Goal: Information Seeking & Learning: Check status

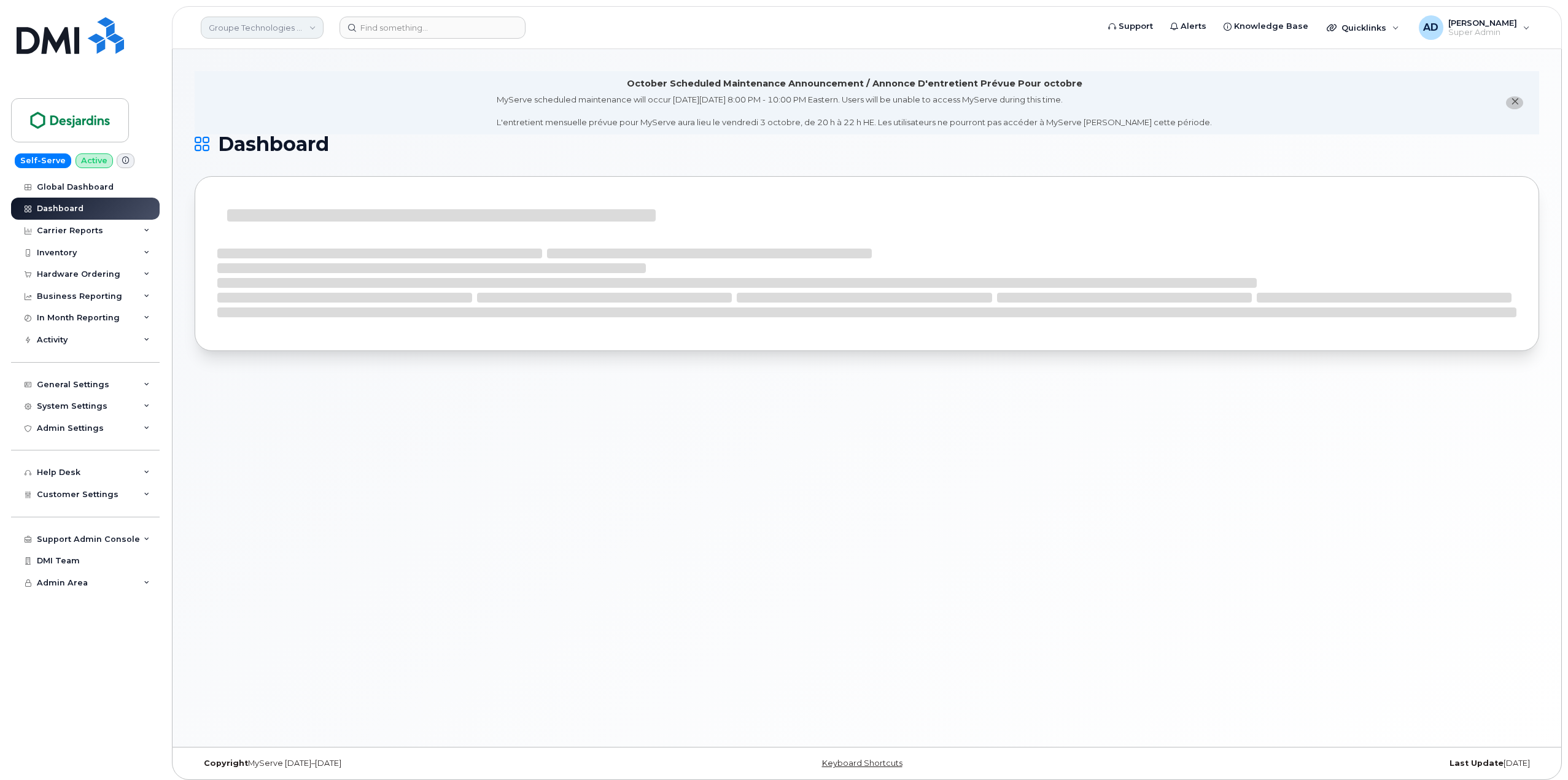
click at [226, 37] on link "Groupe Technologies Desjardins" at bounding box center [262, 27] width 123 height 22
type input "Aecon"
click at [237, 116] on span "Aecon Construction Group Inc" at bounding box center [272, 116] width 120 height 12
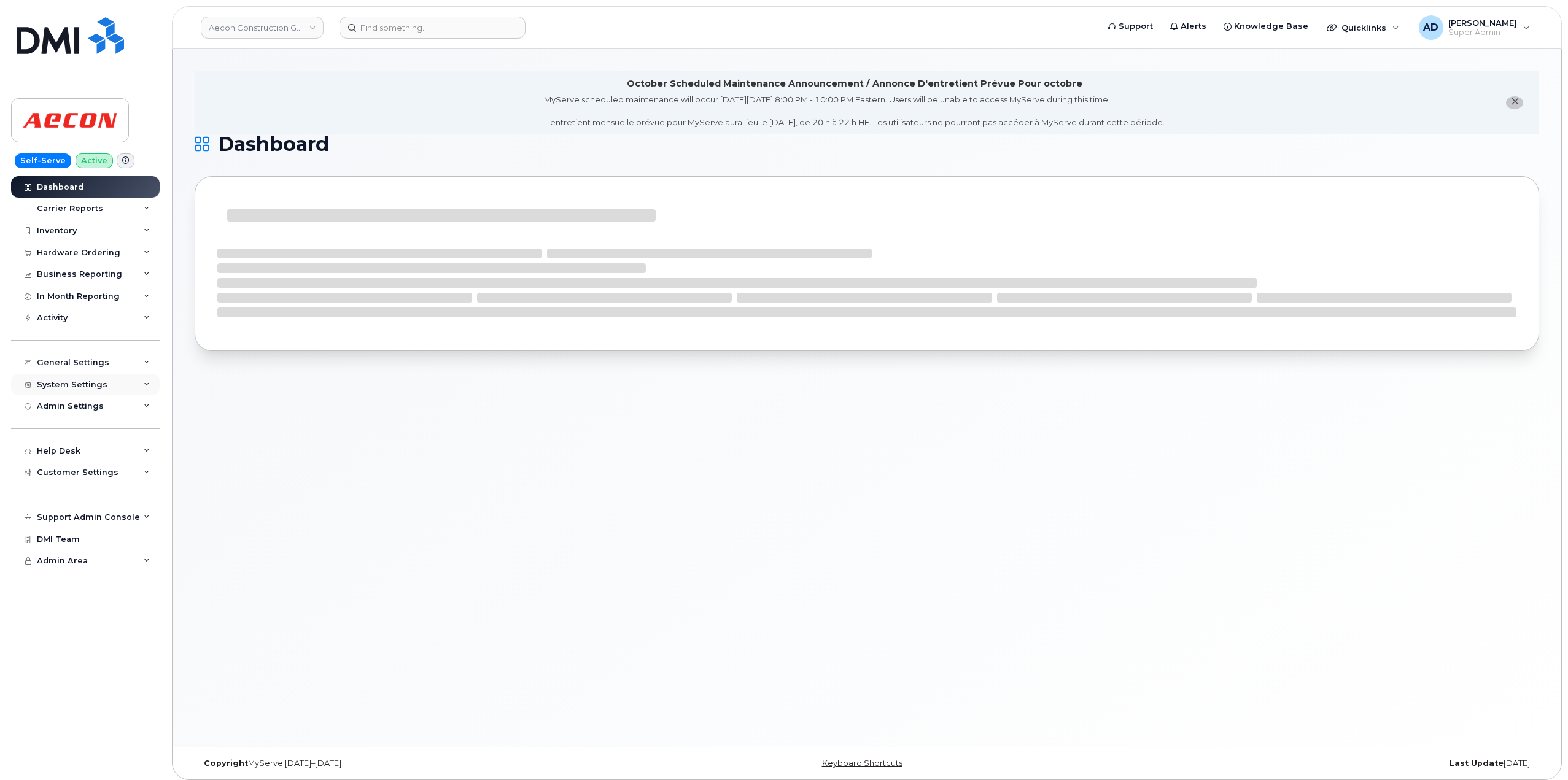
click at [118, 386] on div "System Settings" at bounding box center [86, 384] width 148 height 22
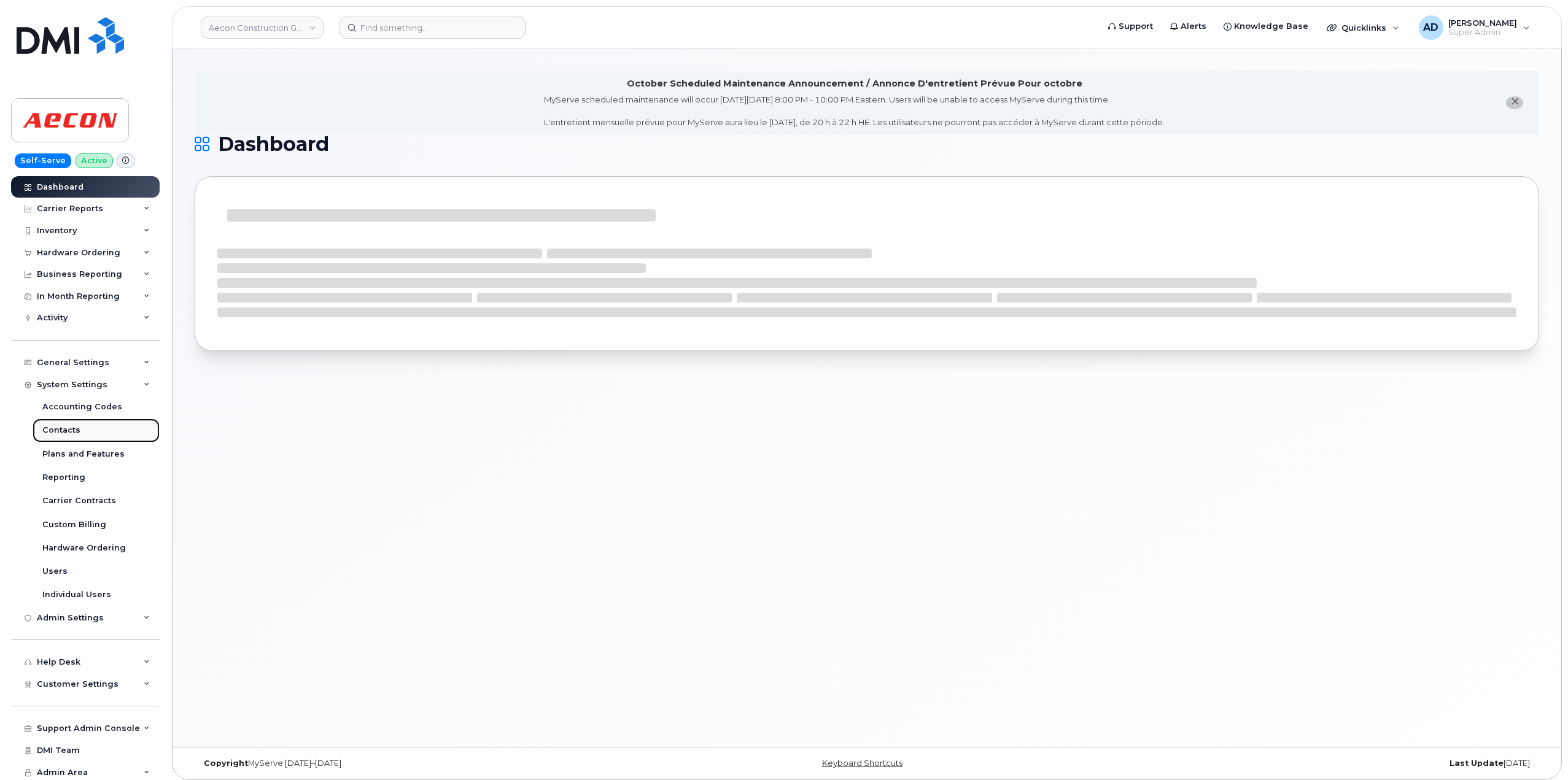
click at [75, 438] on link "Contacts" at bounding box center [96, 430] width 127 height 24
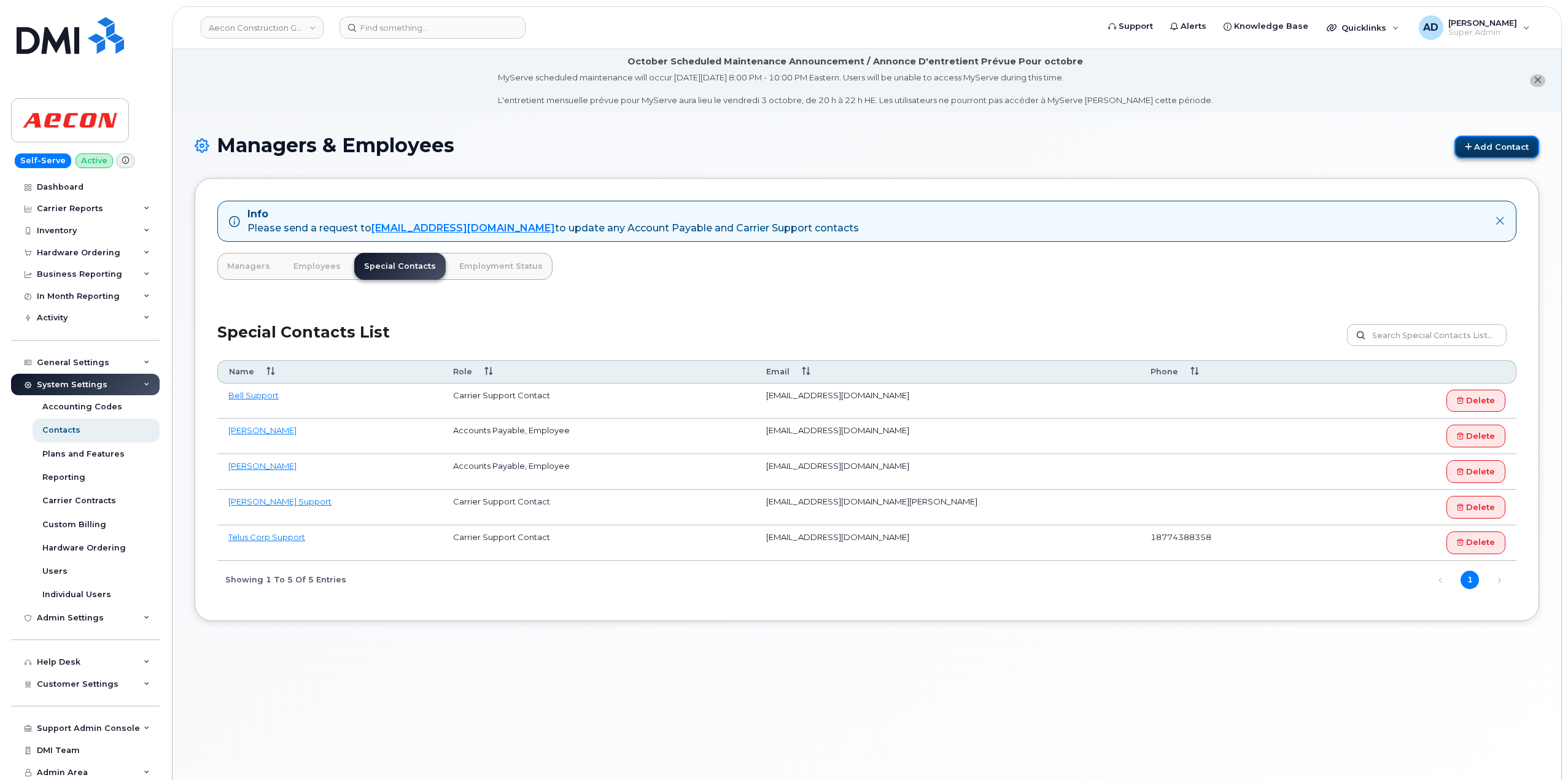
click at [1503, 148] on link "Add Contact" at bounding box center [1496, 147] width 85 height 23
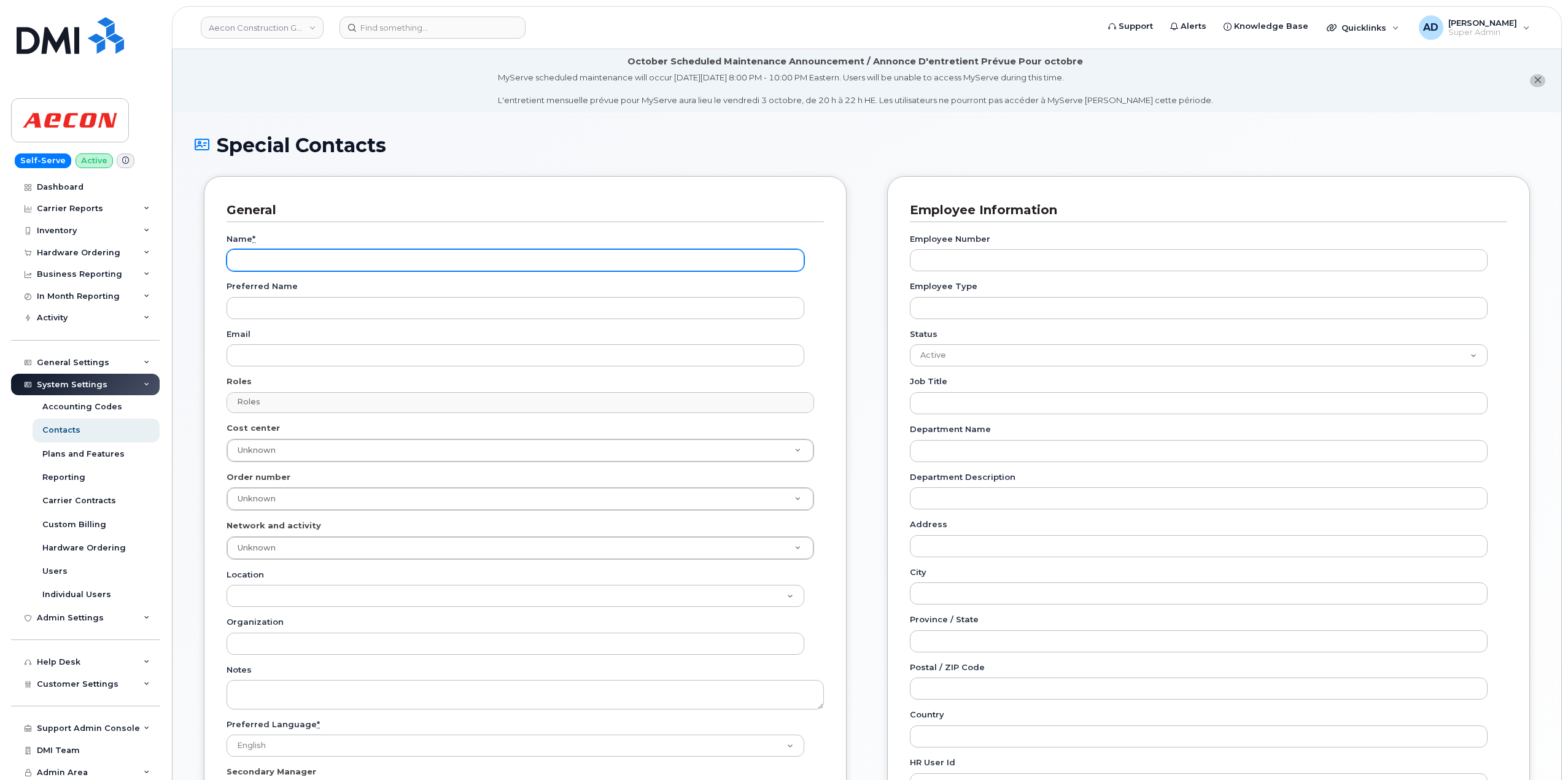
click at [435, 271] on input "Name *" at bounding box center [516, 260] width 578 height 22
type input "Aecon Shared Services"
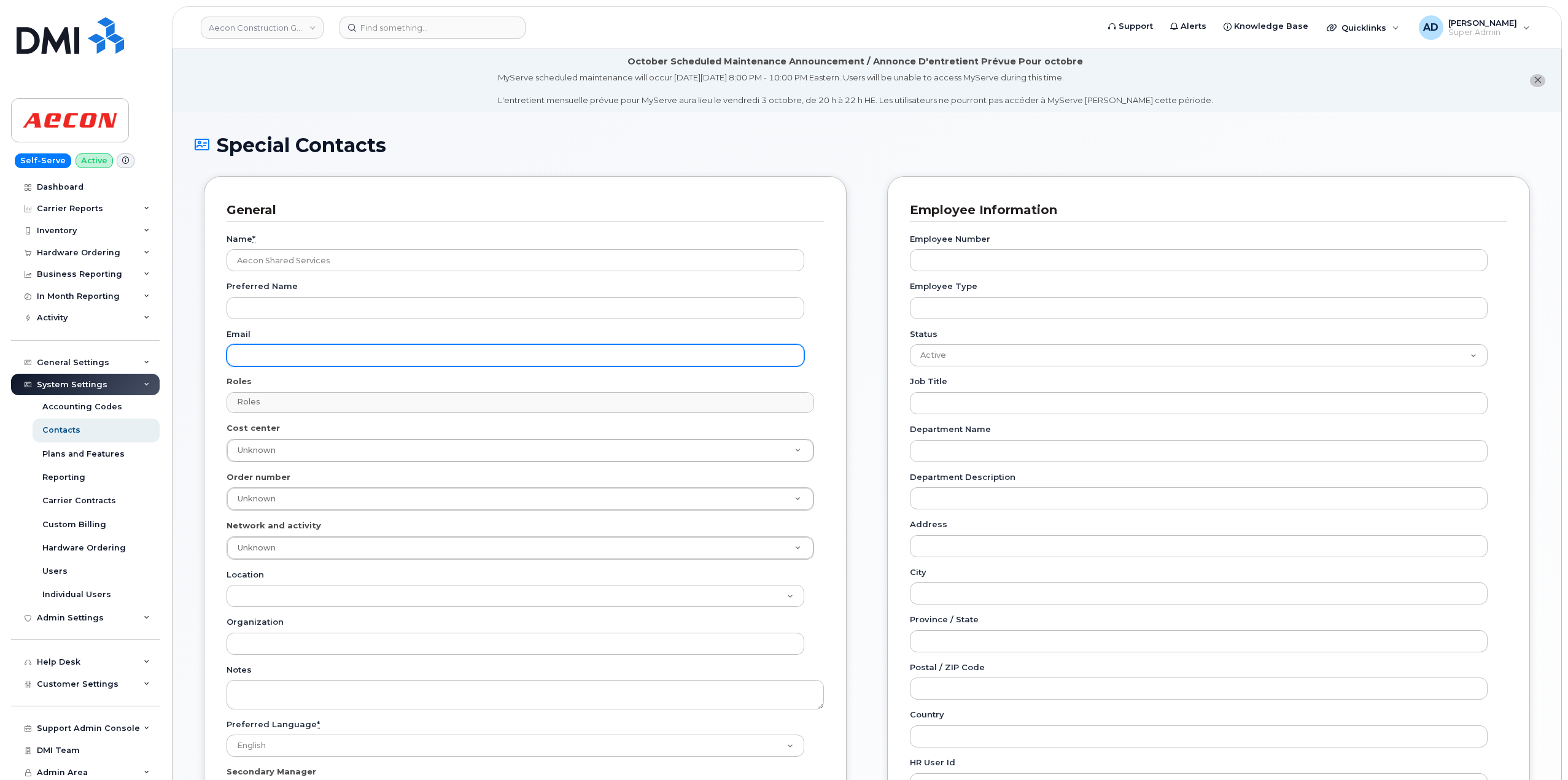
click at [388, 359] on input "Email" at bounding box center [516, 355] width 578 height 22
paste input "sharedservicesmobility@aecon.com"
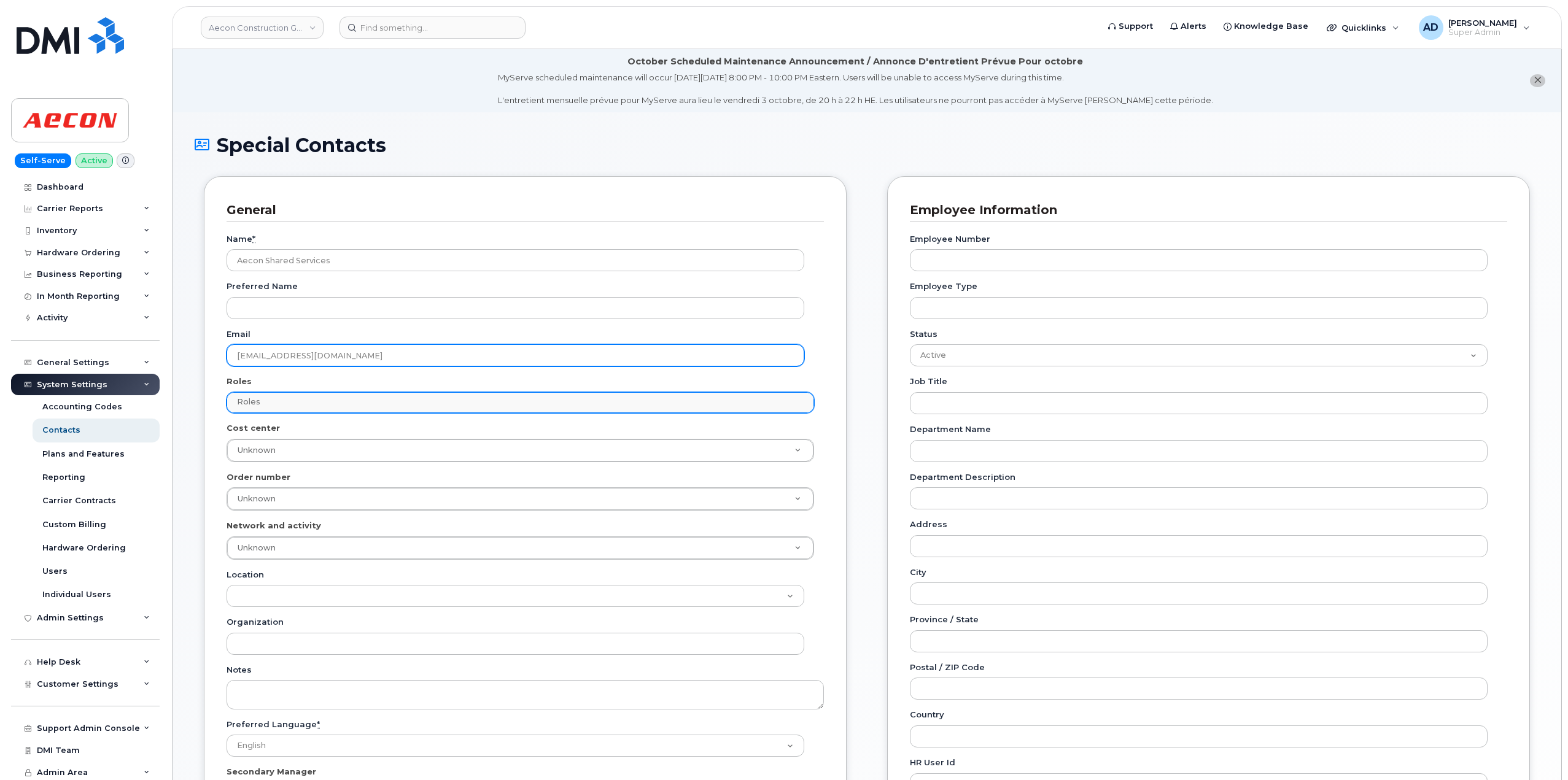
type input "sharedservicesmobility@aecon.com"
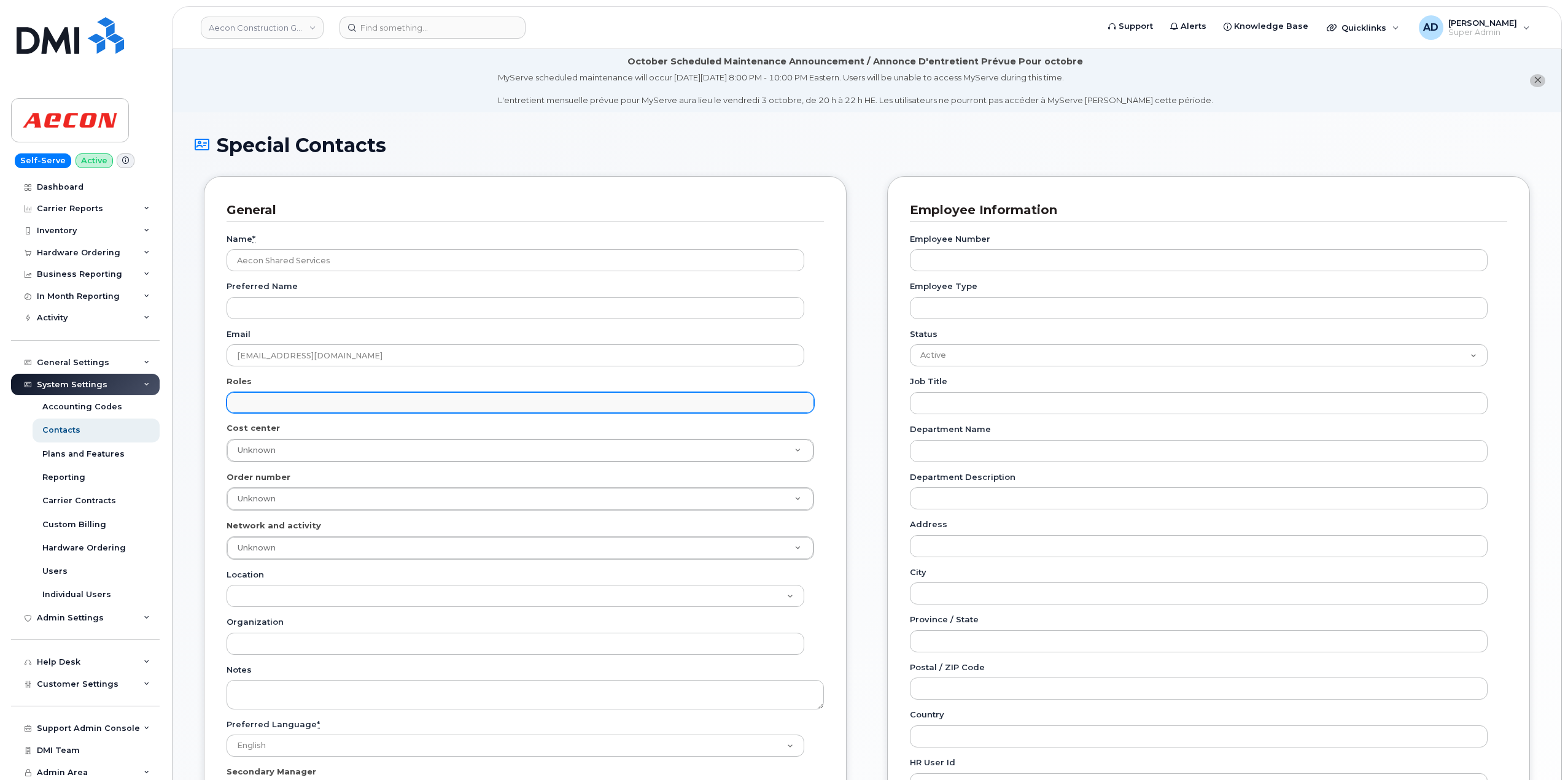
click at [650, 407] on input "text" at bounding box center [522, 402] width 577 height 17
type input "acc"
select select "5"
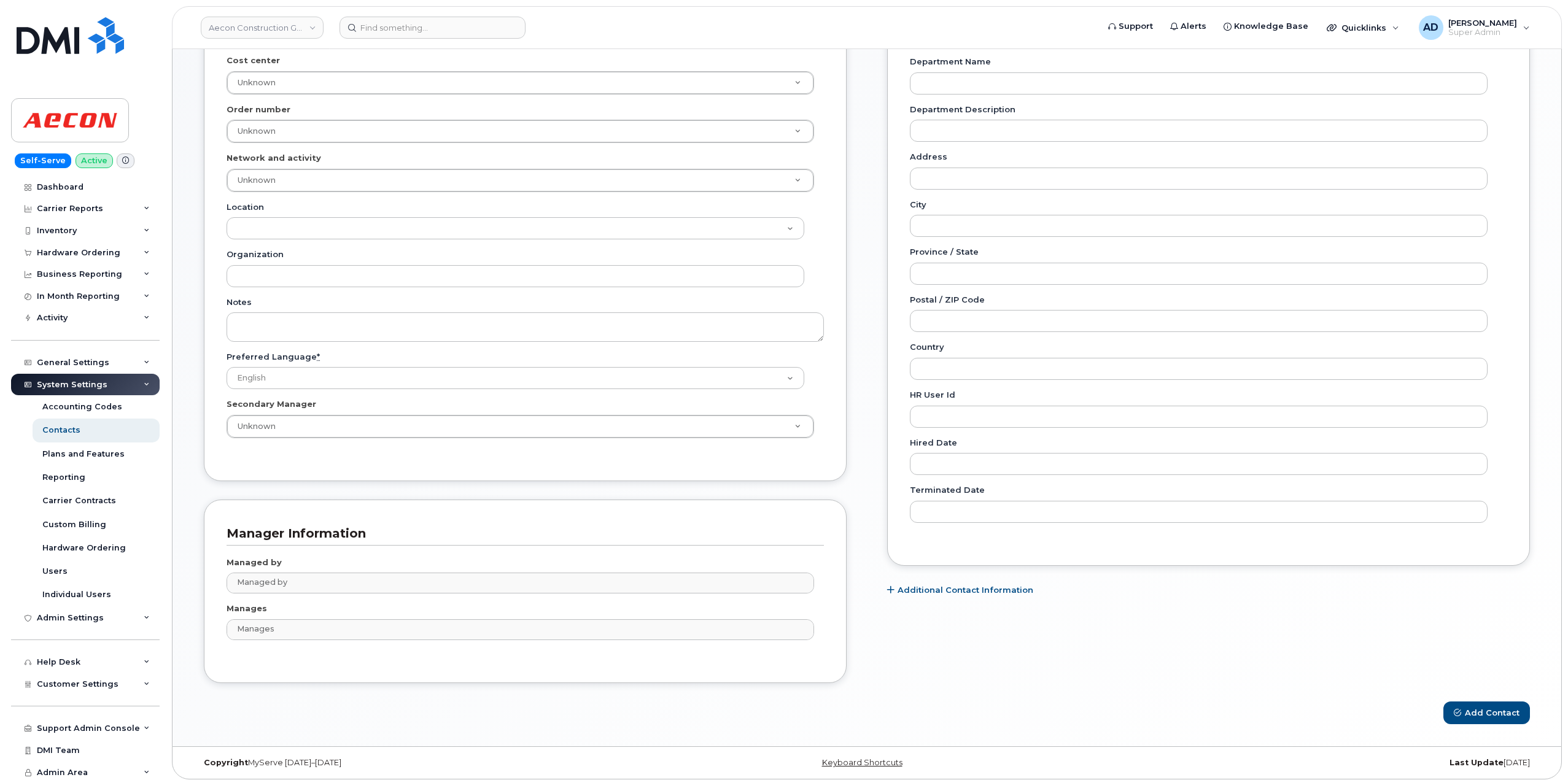
scroll to position [368, 0]
click at [1483, 711] on button "Add Contact" at bounding box center [1486, 713] width 86 height 23
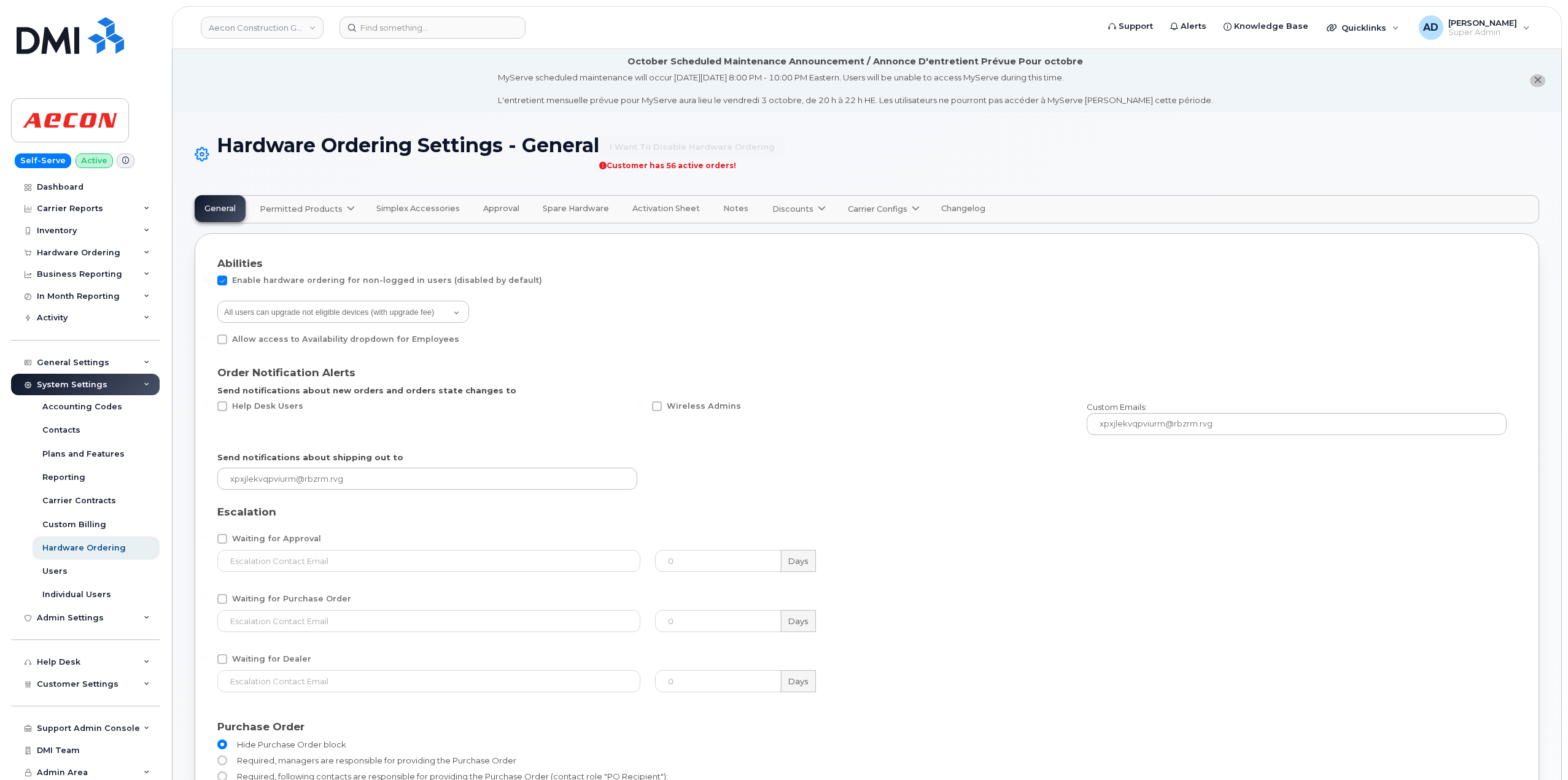
select select "admins"
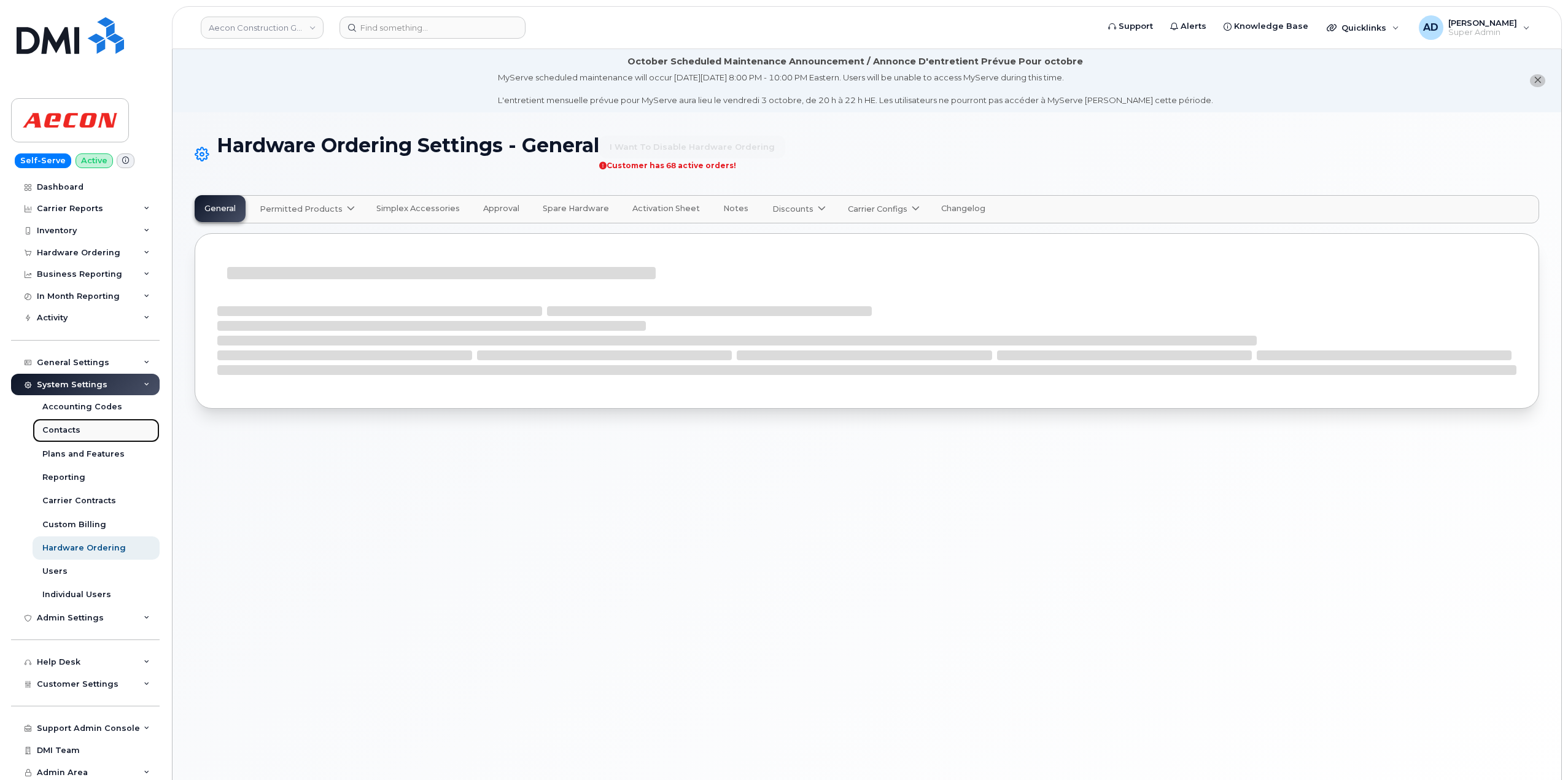
click at [49, 428] on div "Contacts" at bounding box center [62, 430] width 38 height 11
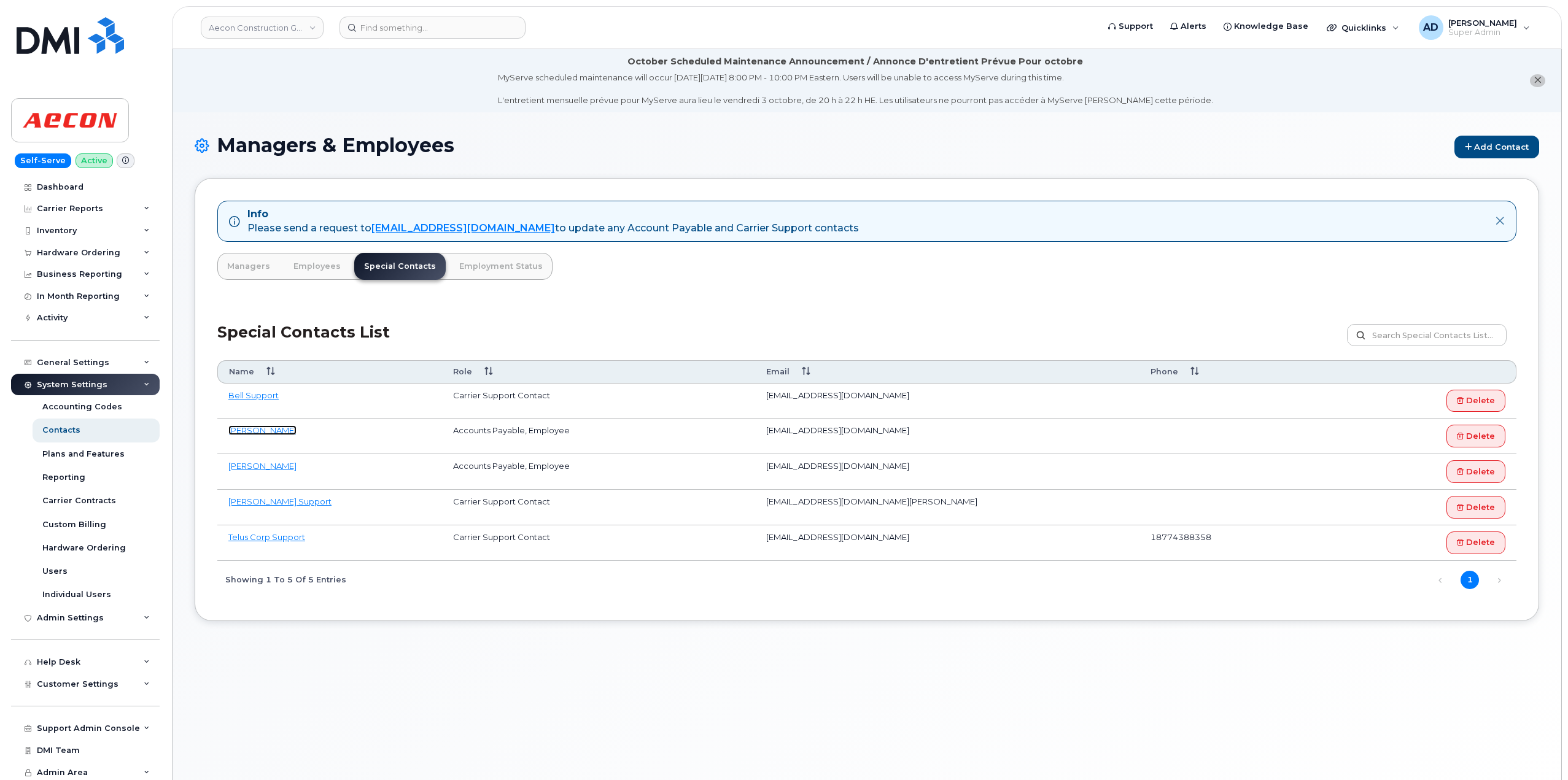
click at [269, 428] on link "[PERSON_NAME]" at bounding box center [263, 430] width 68 height 10
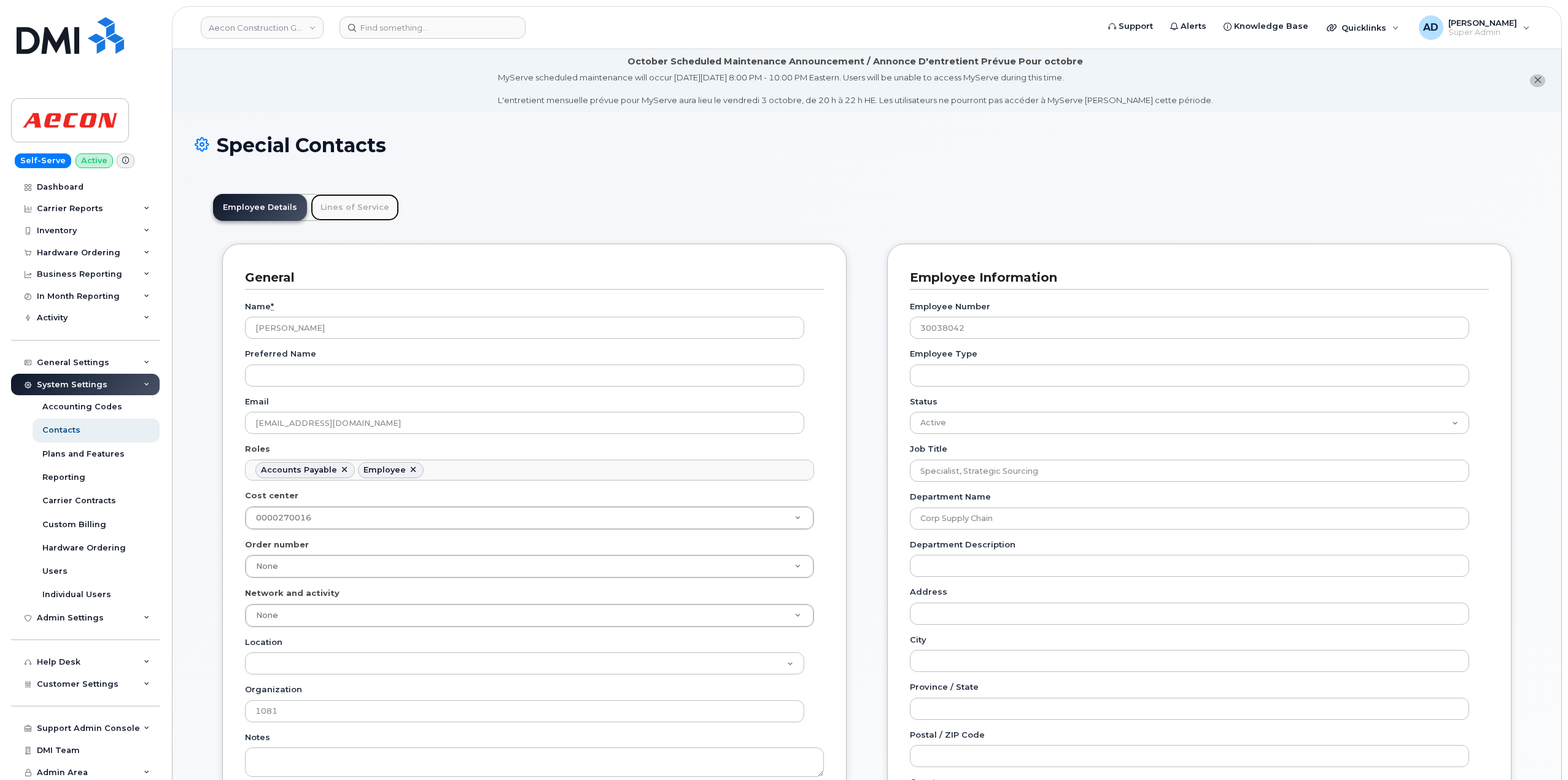
click at [337, 205] on link "Lines of Service" at bounding box center [354, 207] width 88 height 27
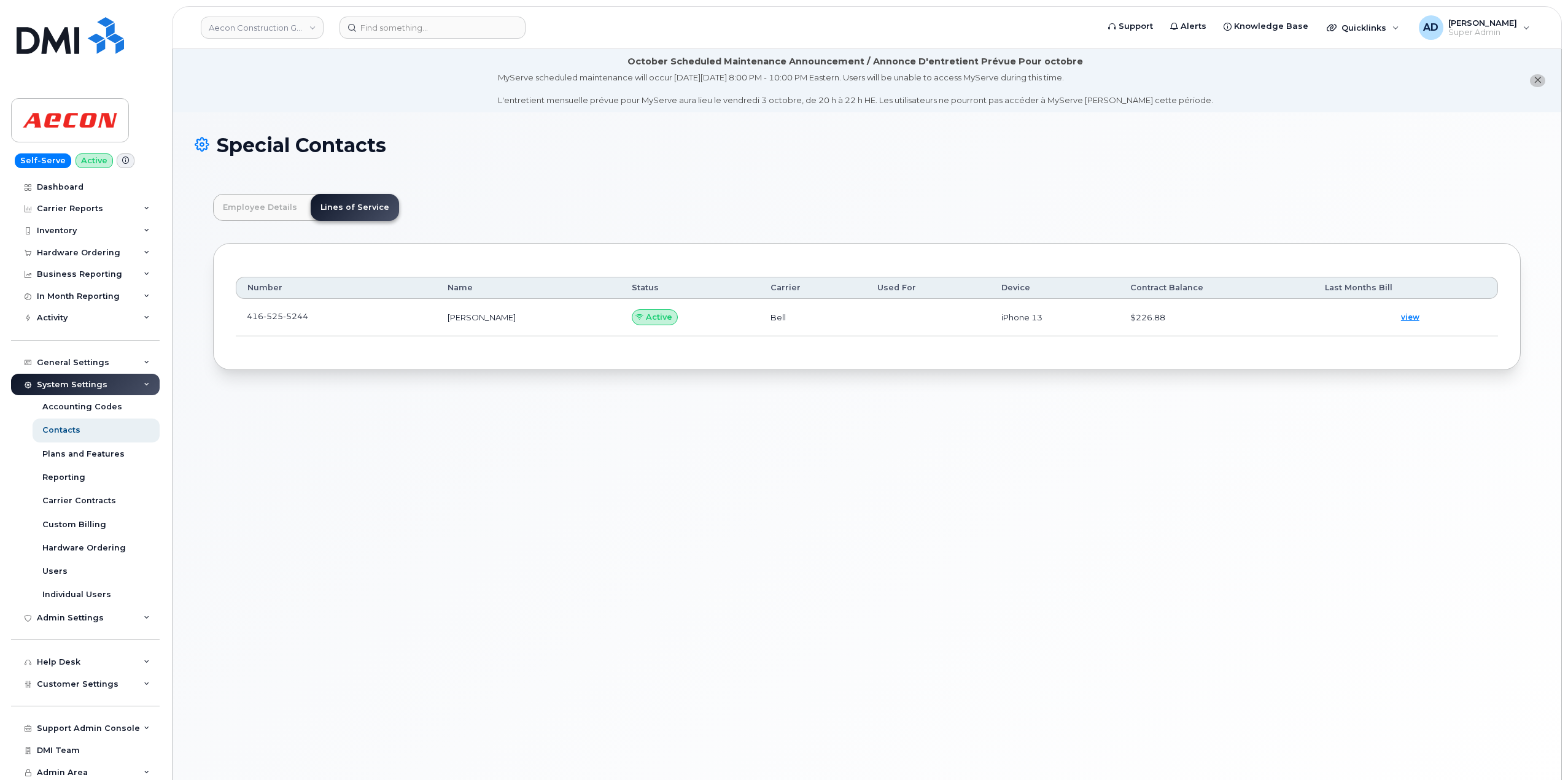
click at [225, 188] on div "Employee Details Lines of Service General Name * Diana Tarango Preferred Name E…" at bounding box center [866, 282] width 1345 height 213
click at [252, 202] on link "Employee Details" at bounding box center [260, 207] width 94 height 27
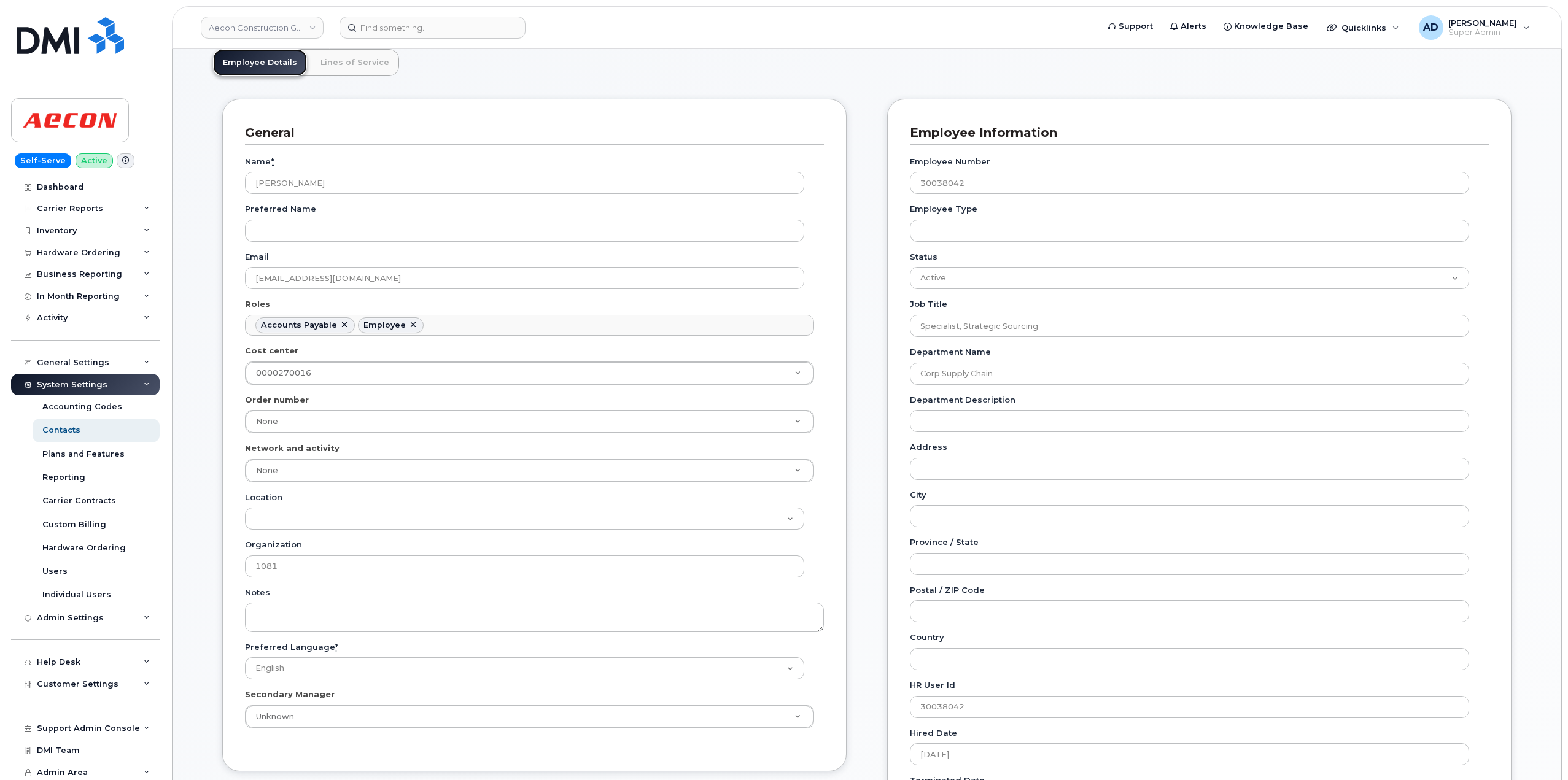
scroll to position [123, 0]
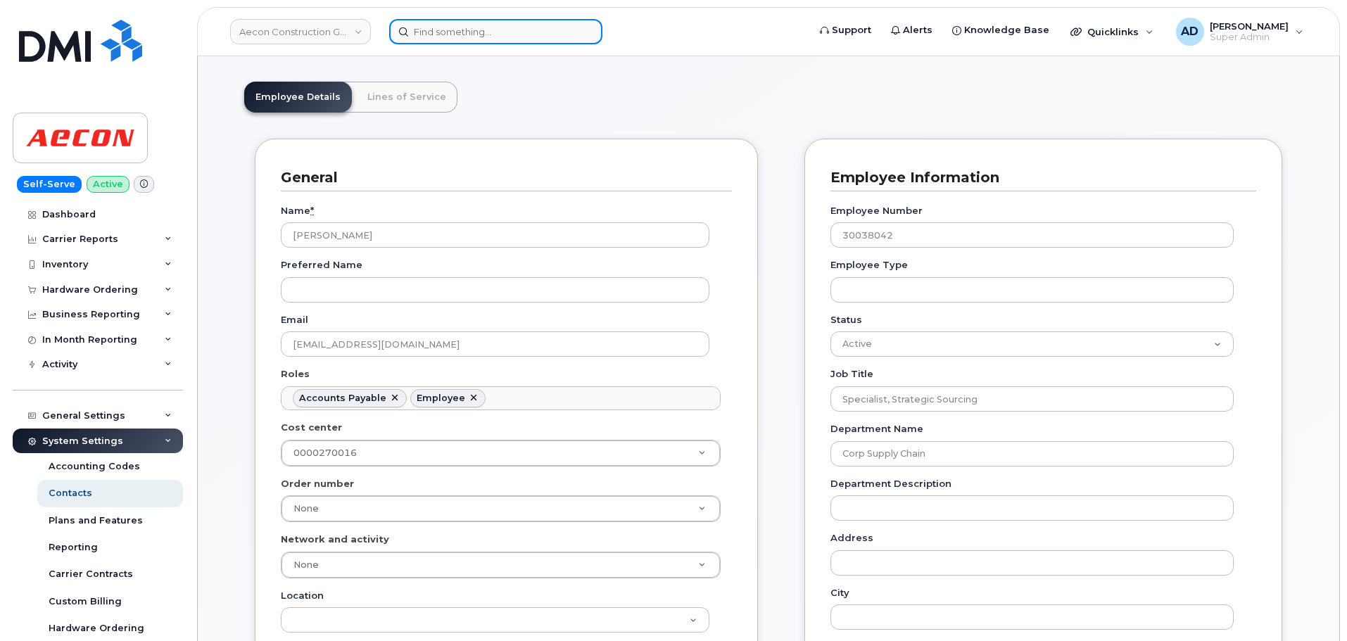
click at [456, 39] on input at bounding box center [495, 31] width 213 height 25
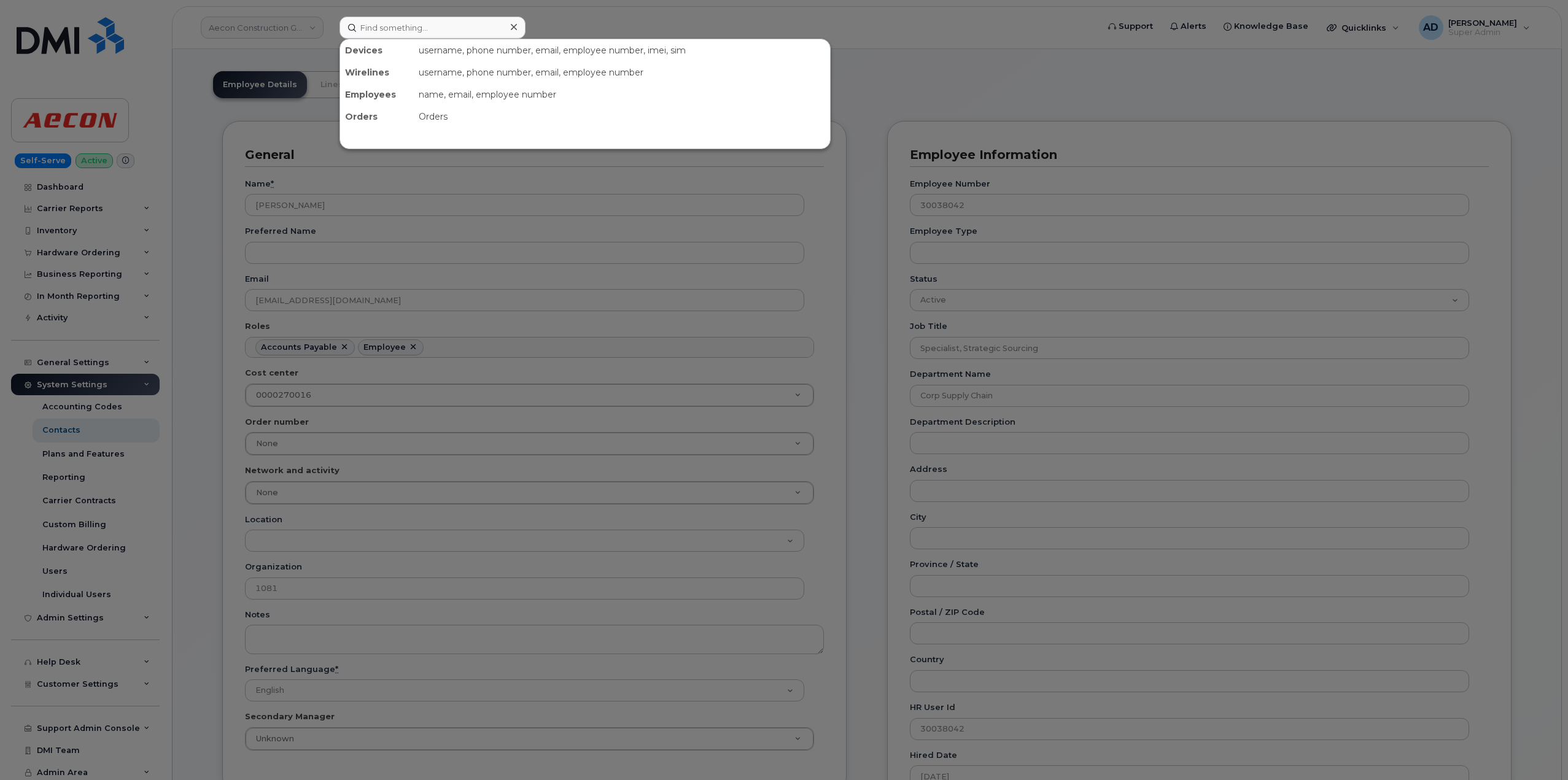
click at [223, 171] on div at bounding box center [784, 390] width 1568 height 780
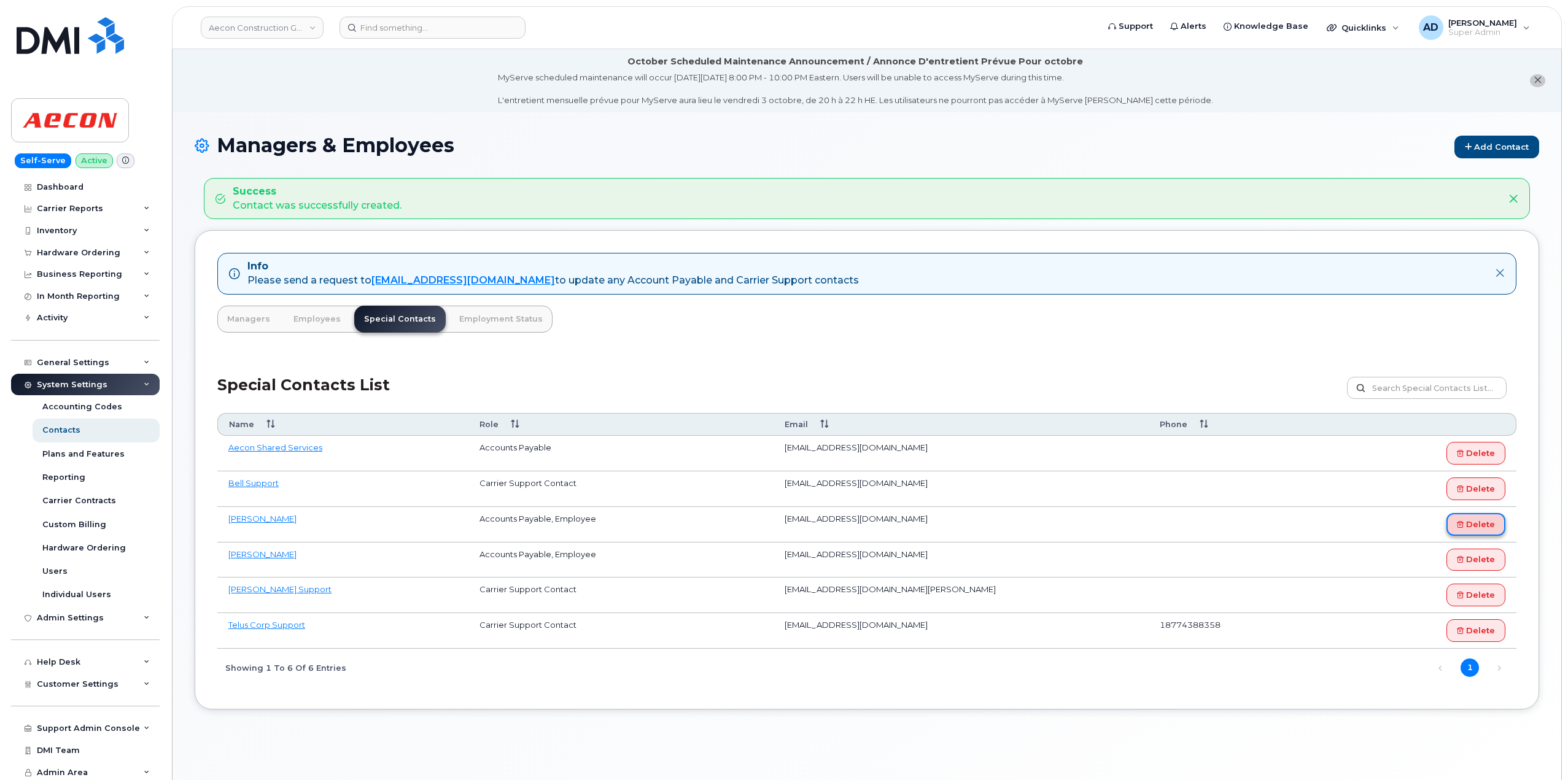
click at [1476, 524] on link "Delete" at bounding box center [1476, 524] width 59 height 23
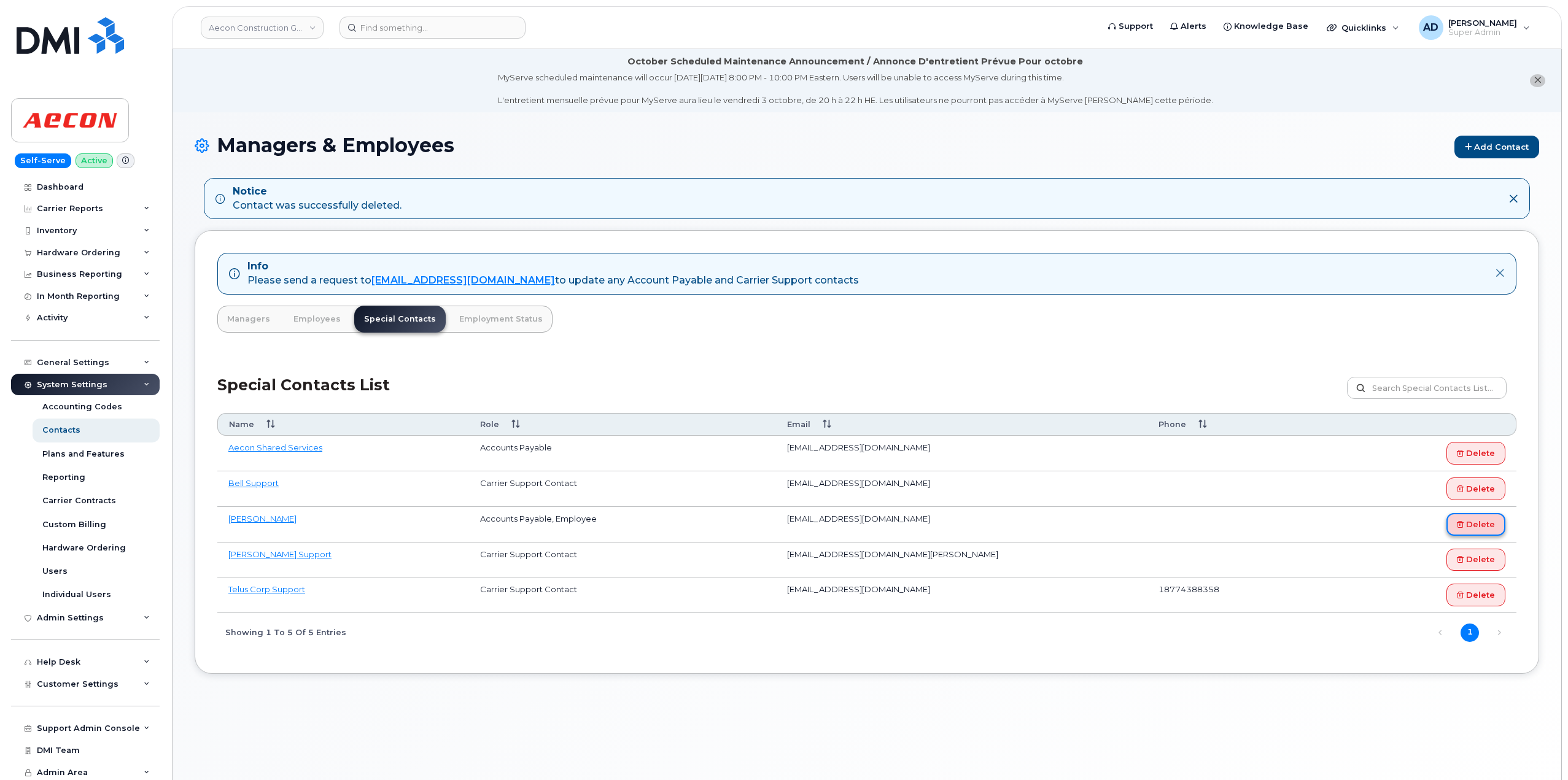
click at [1465, 523] on link "Delete" at bounding box center [1476, 524] width 59 height 23
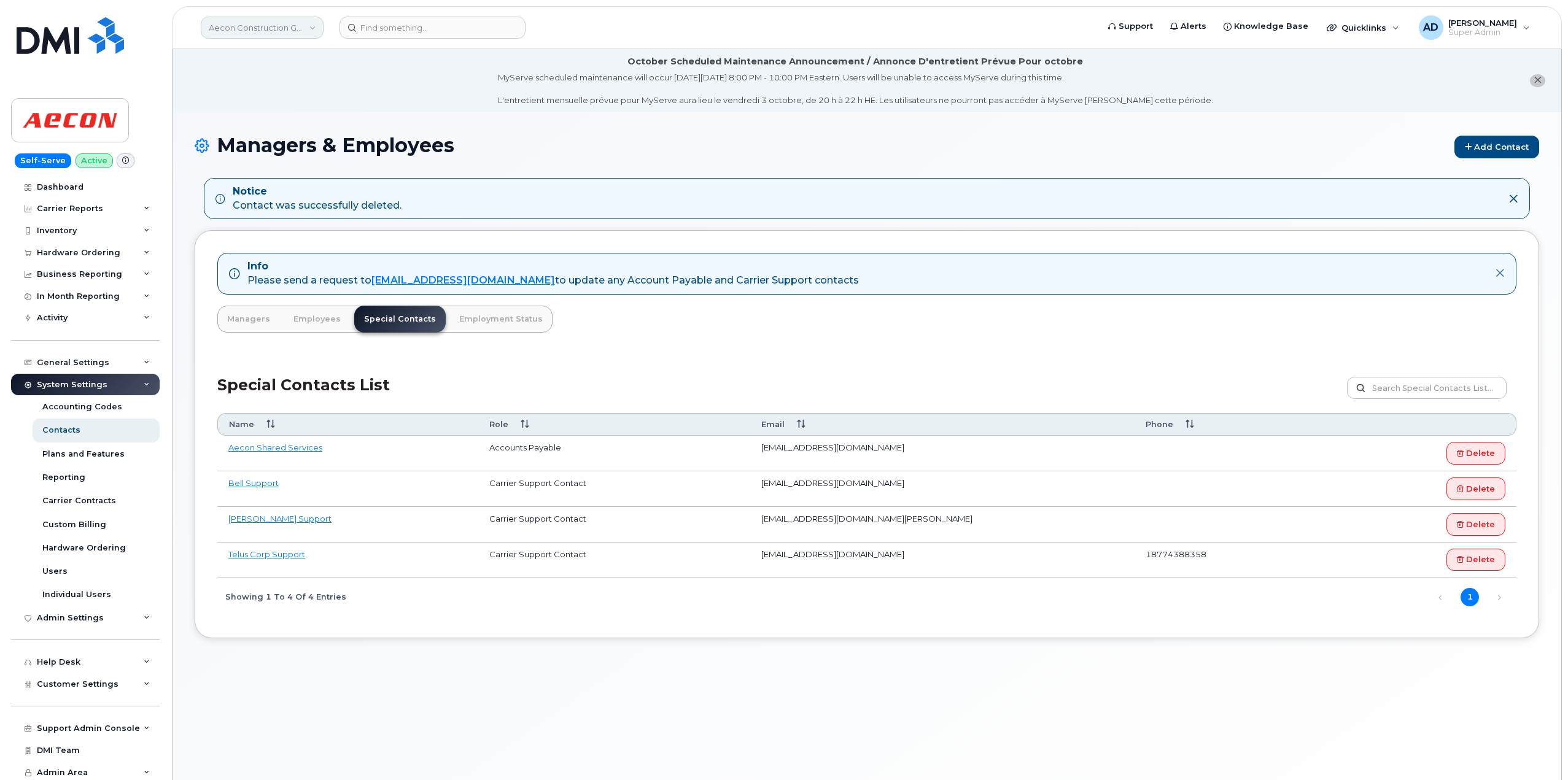
click at [268, 28] on link "Aecon Construction Group Inc" at bounding box center [262, 27] width 123 height 22
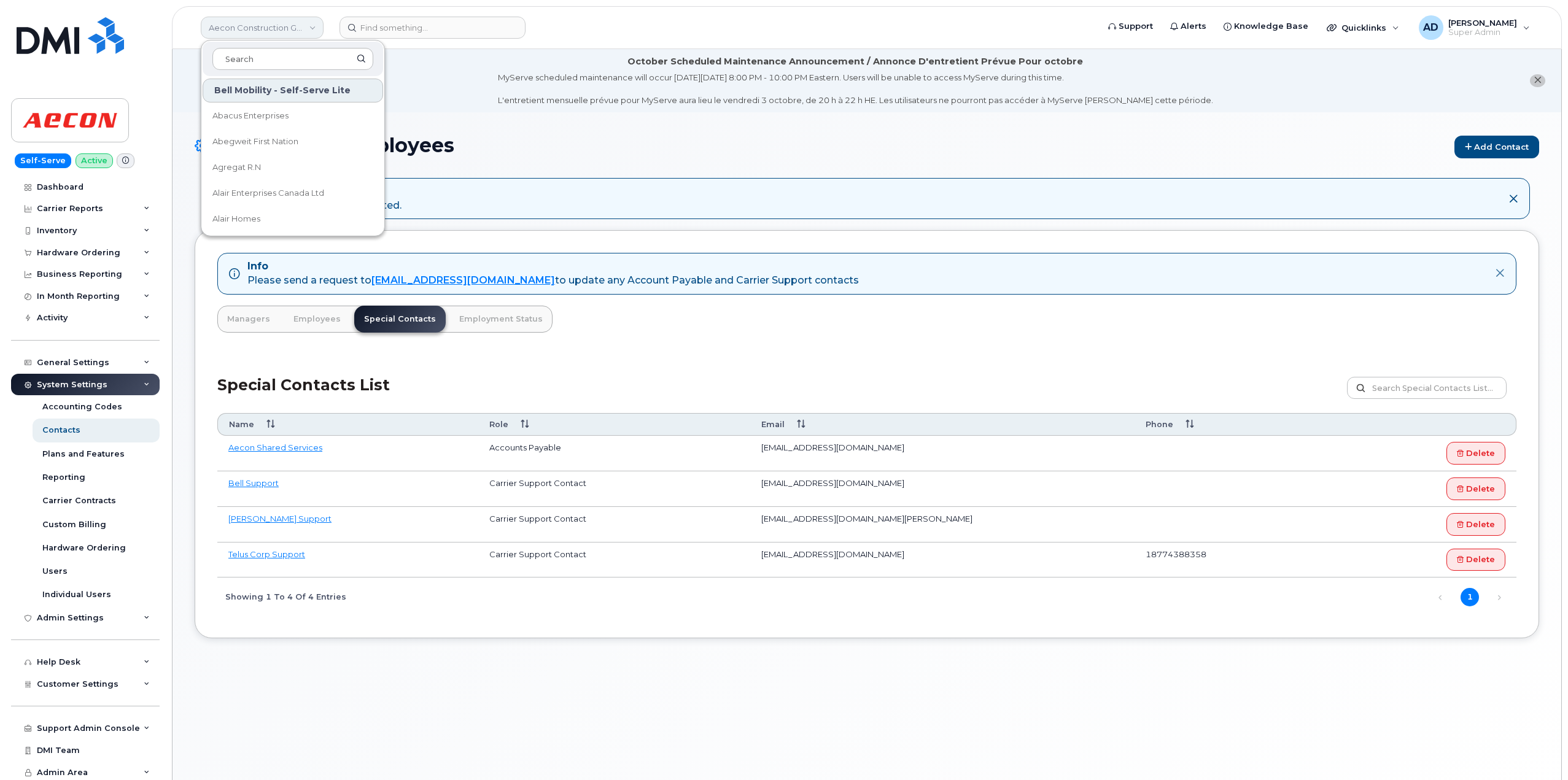
type input "c"
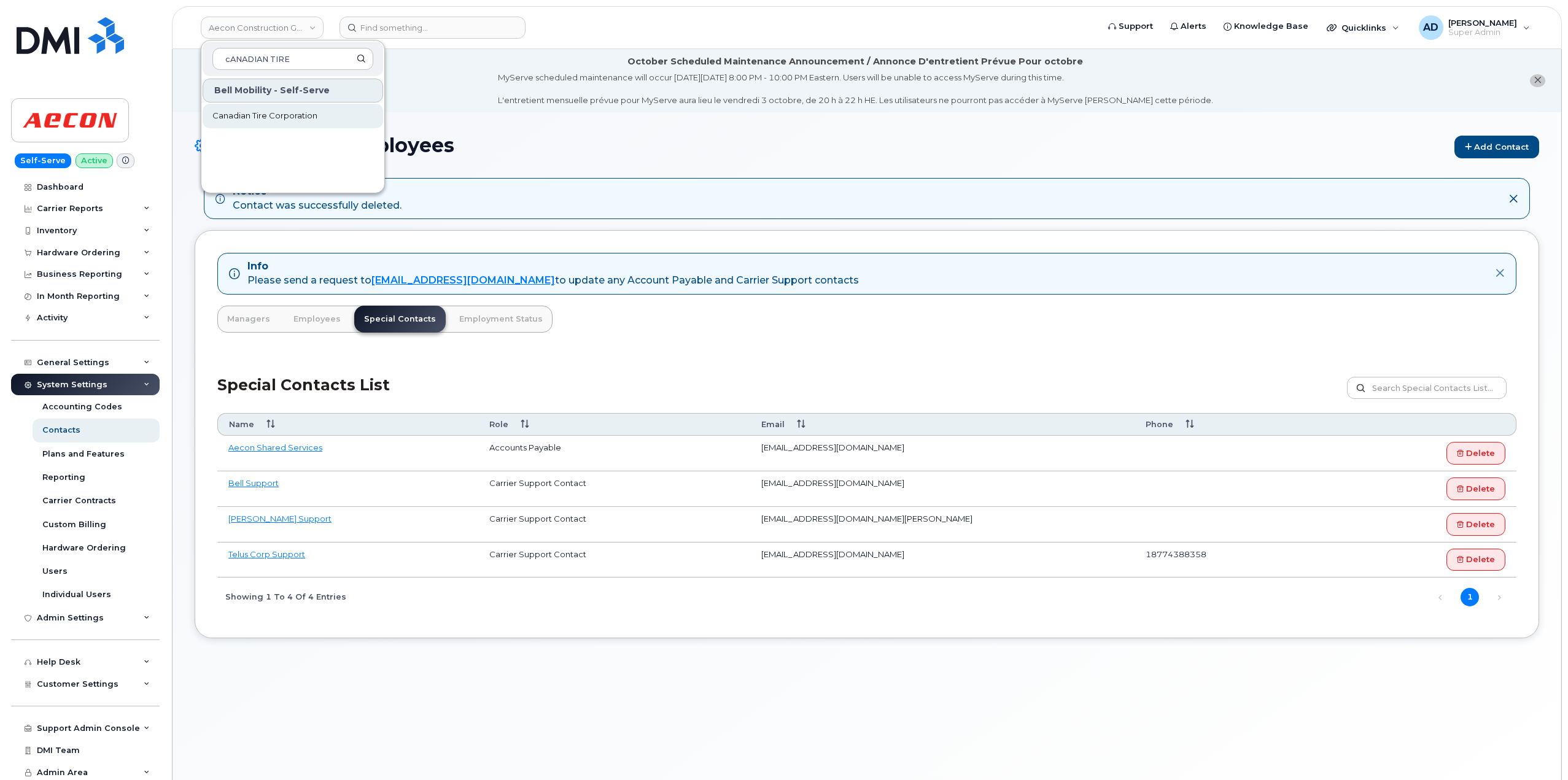
type input "cANADIAN TIRE"
click at [330, 122] on link "Canadian Tire Corporation" at bounding box center [292, 116] width 181 height 24
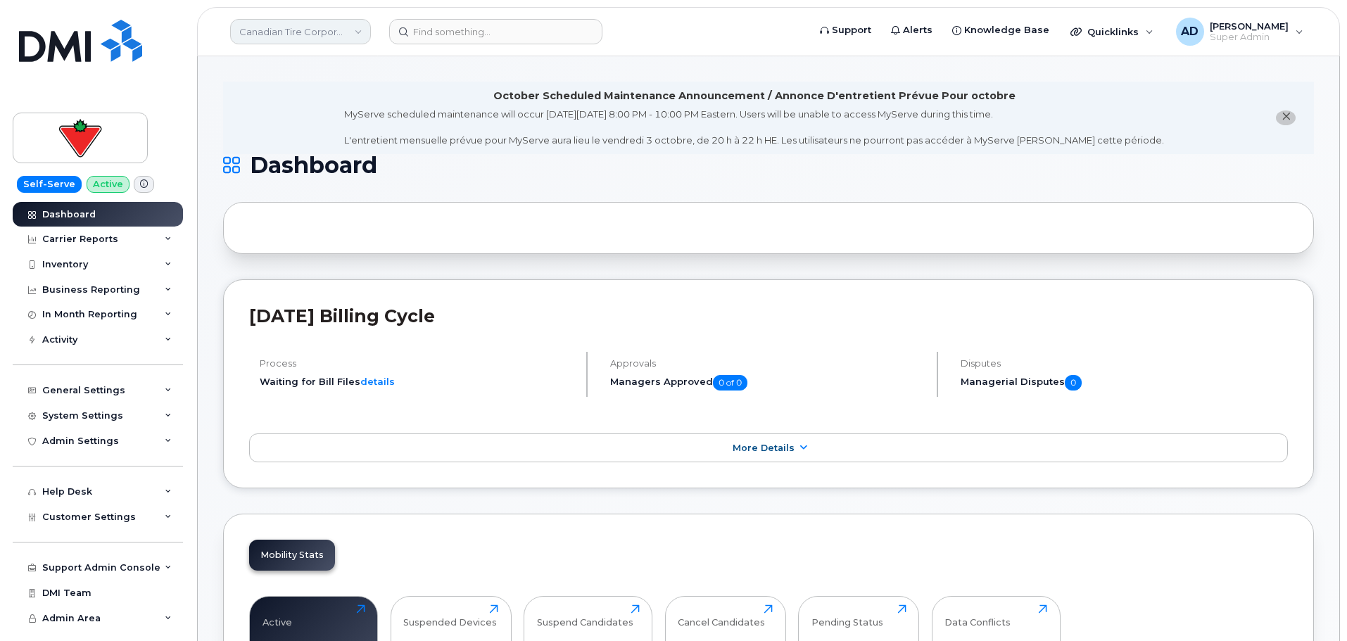
click at [312, 30] on link "Canadian Tire Corporation" at bounding box center [300, 31] width 141 height 25
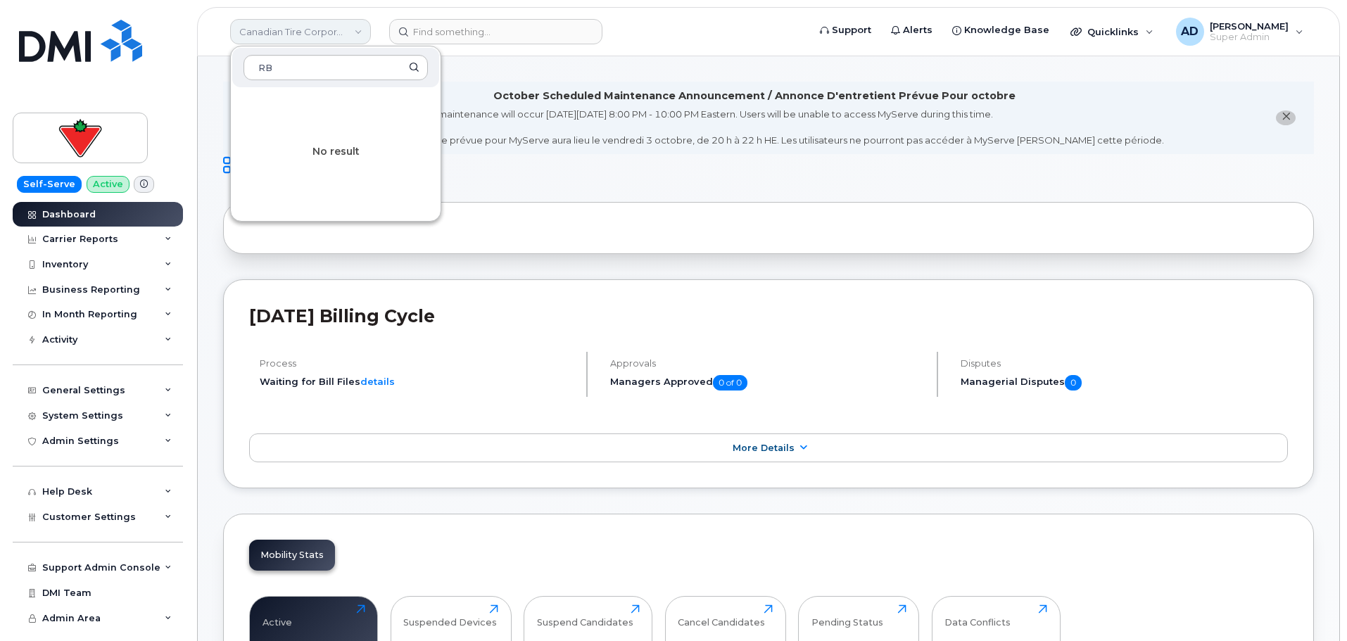
type input "R"
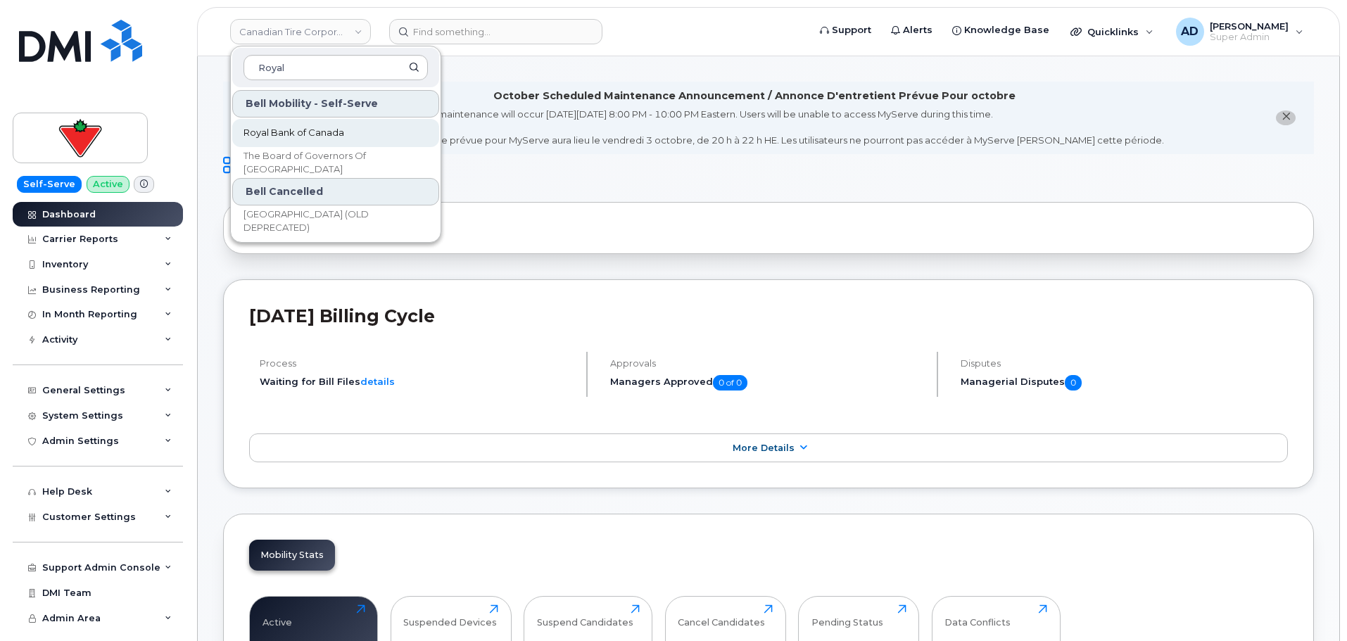
type input "Royal"
click at [282, 126] on span "Royal Bank of Canada" at bounding box center [293, 133] width 101 height 14
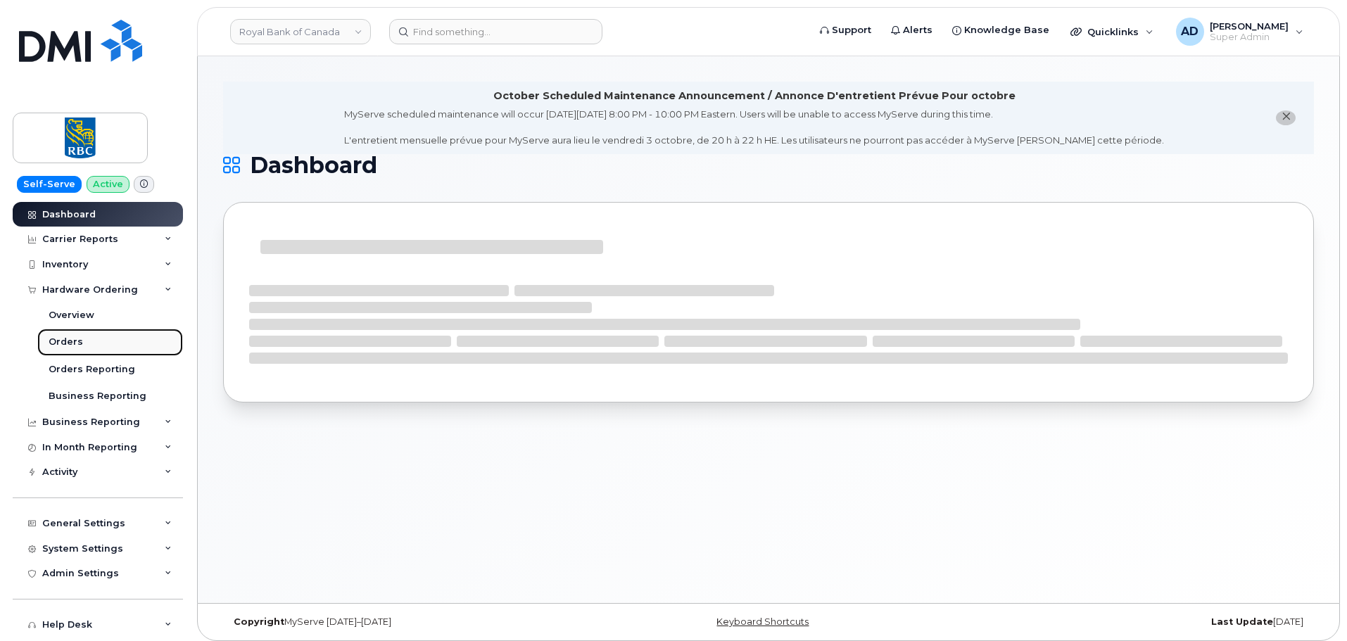
click at [112, 345] on link "Orders" at bounding box center [110, 342] width 146 height 27
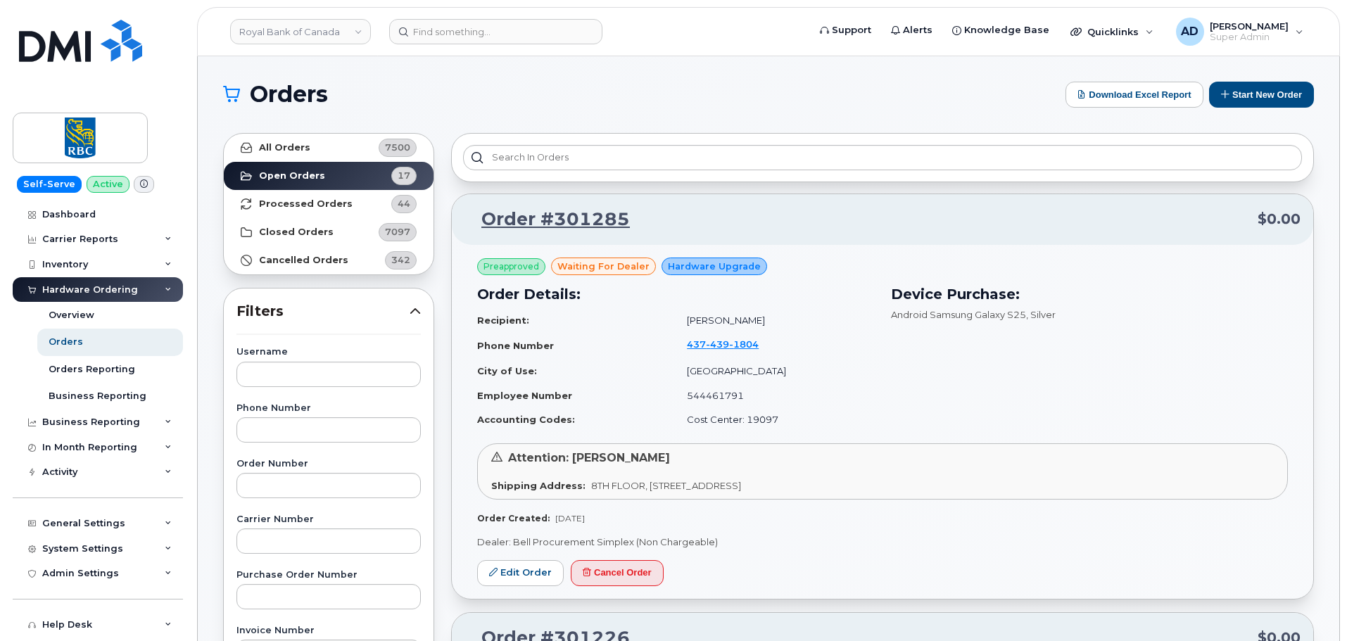
click at [720, 388] on td "544461791" at bounding box center [774, 395] width 200 height 25
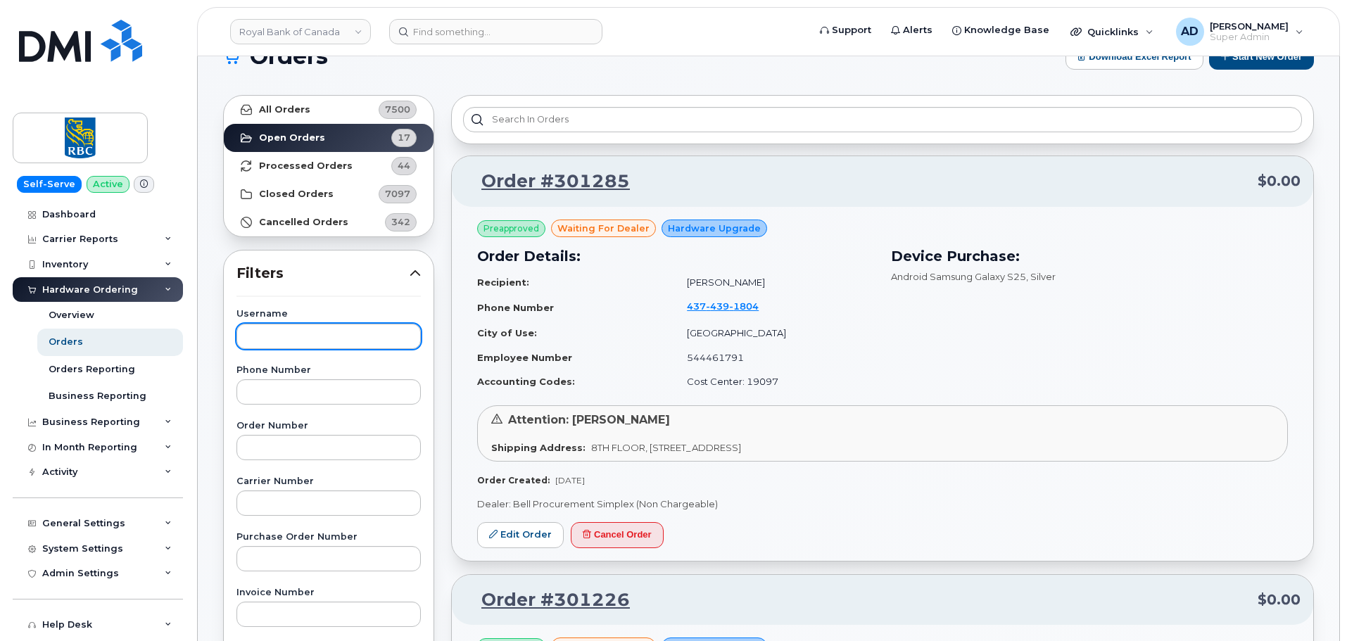
scroll to position [70, 0]
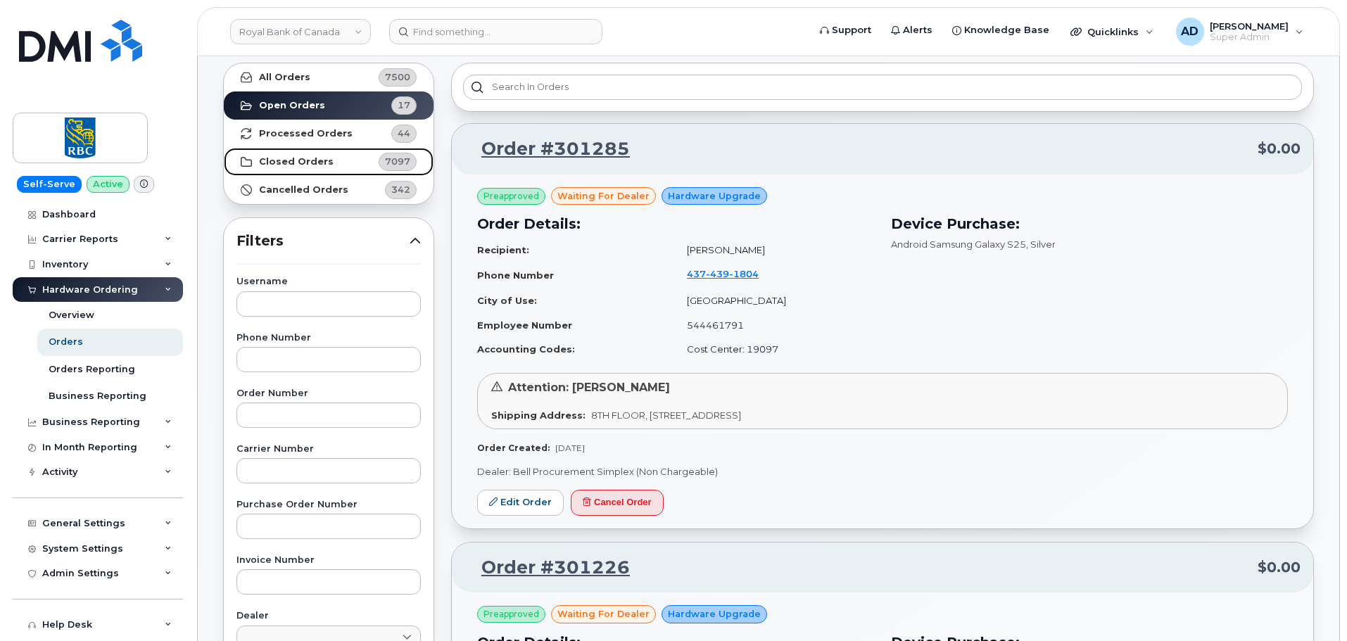
click at [311, 155] on link "Closed Orders 7097" at bounding box center [329, 162] width 210 height 28
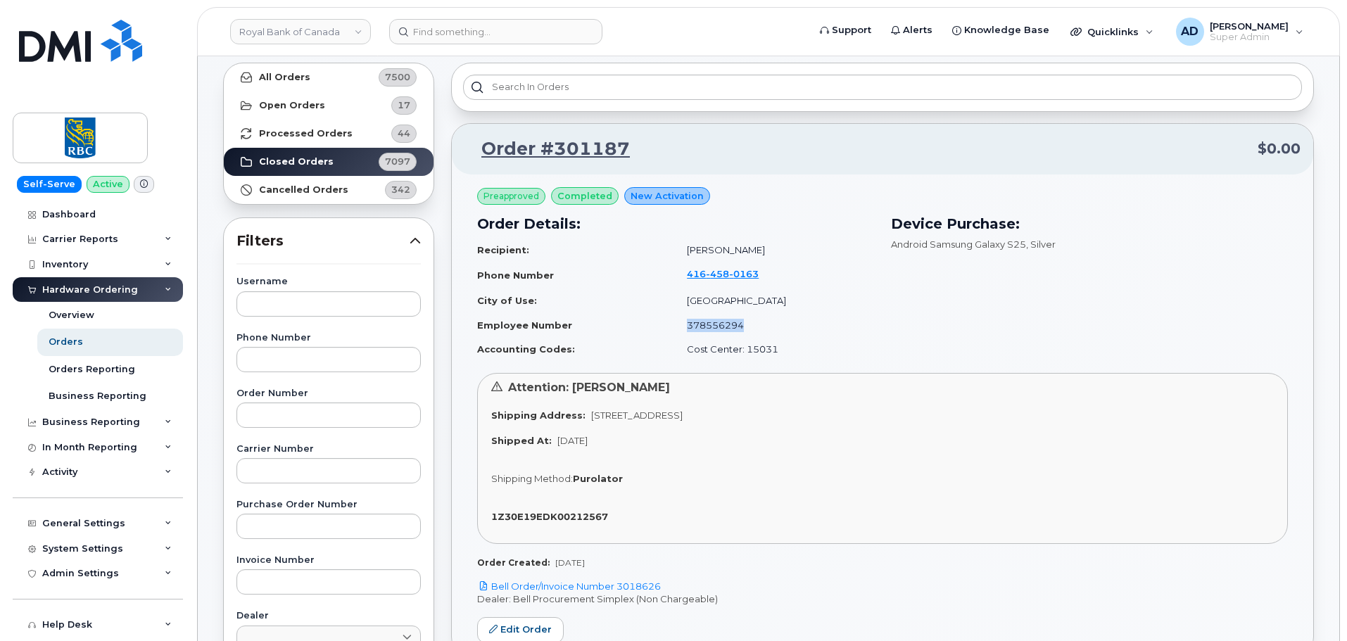
drag, startPoint x: 756, startPoint y: 326, endPoint x: 692, endPoint y: 330, distance: 64.1
click at [692, 330] on td "378556294" at bounding box center [774, 325] width 200 height 25
copy td "378556294"
click at [277, 357] on input "text" at bounding box center [328, 359] width 184 height 25
paste input "378556294"
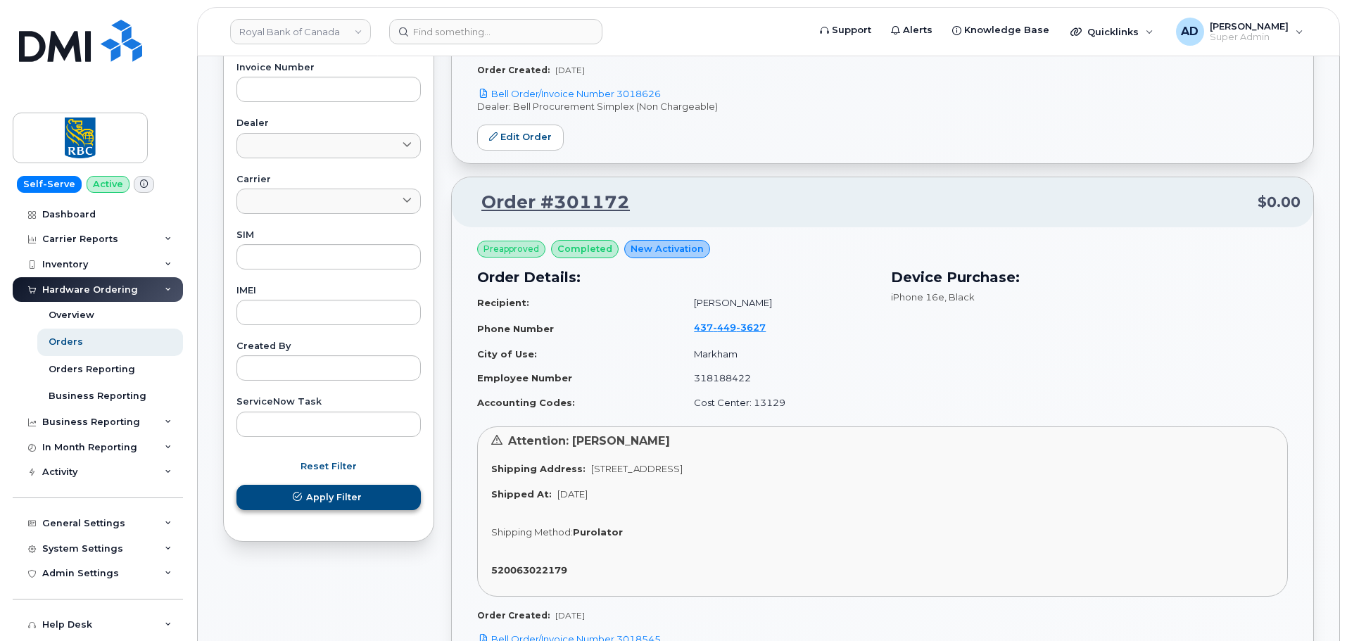
type input "378556294"
click at [342, 497] on span "Apply Filter" at bounding box center [334, 496] width 56 height 13
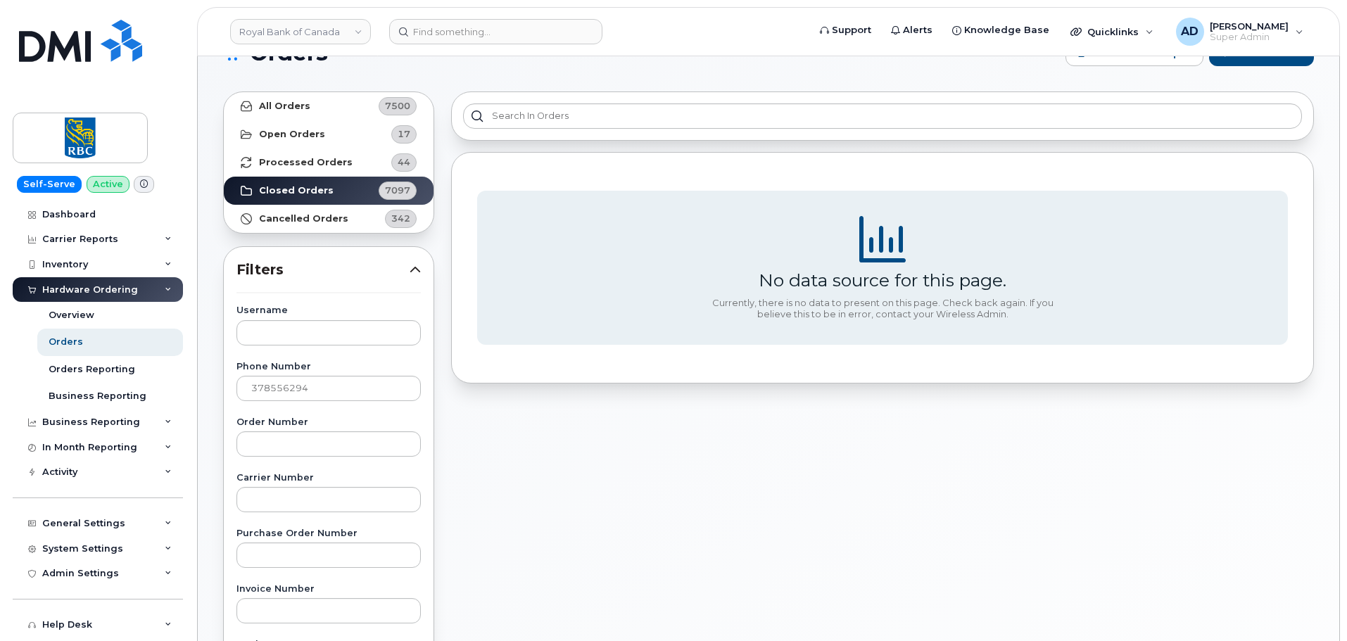
scroll to position [0, 0]
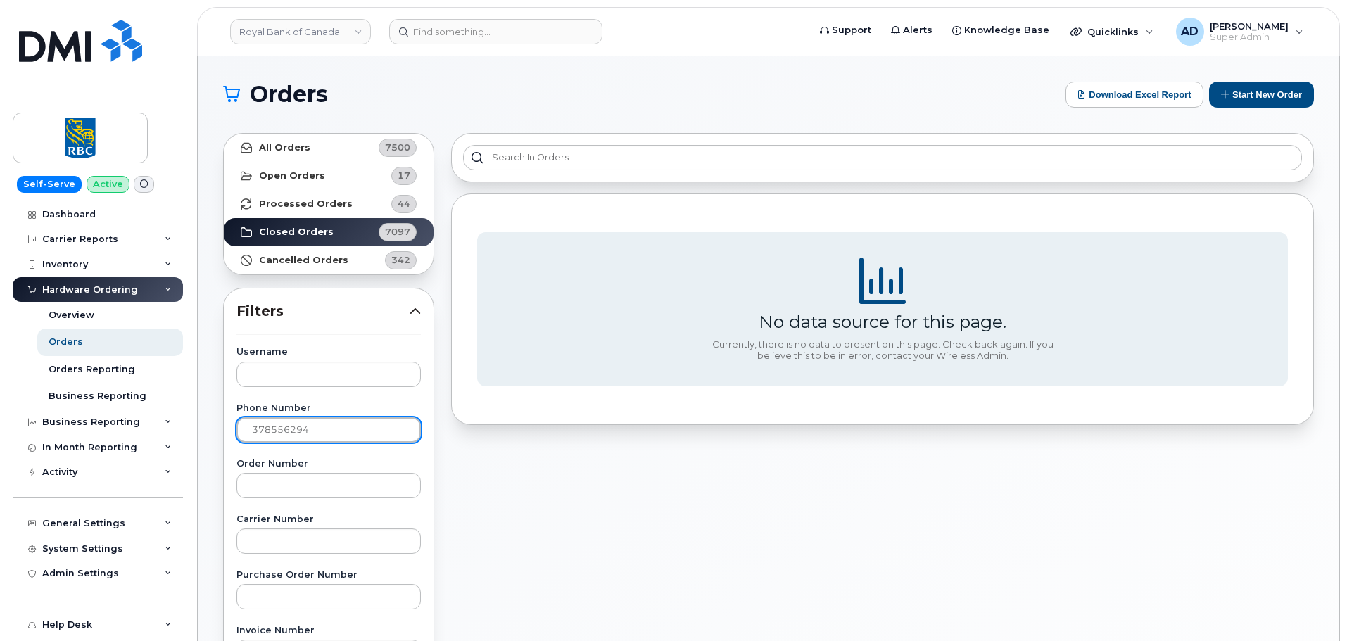
click at [258, 429] on input "378556294" at bounding box center [328, 429] width 184 height 25
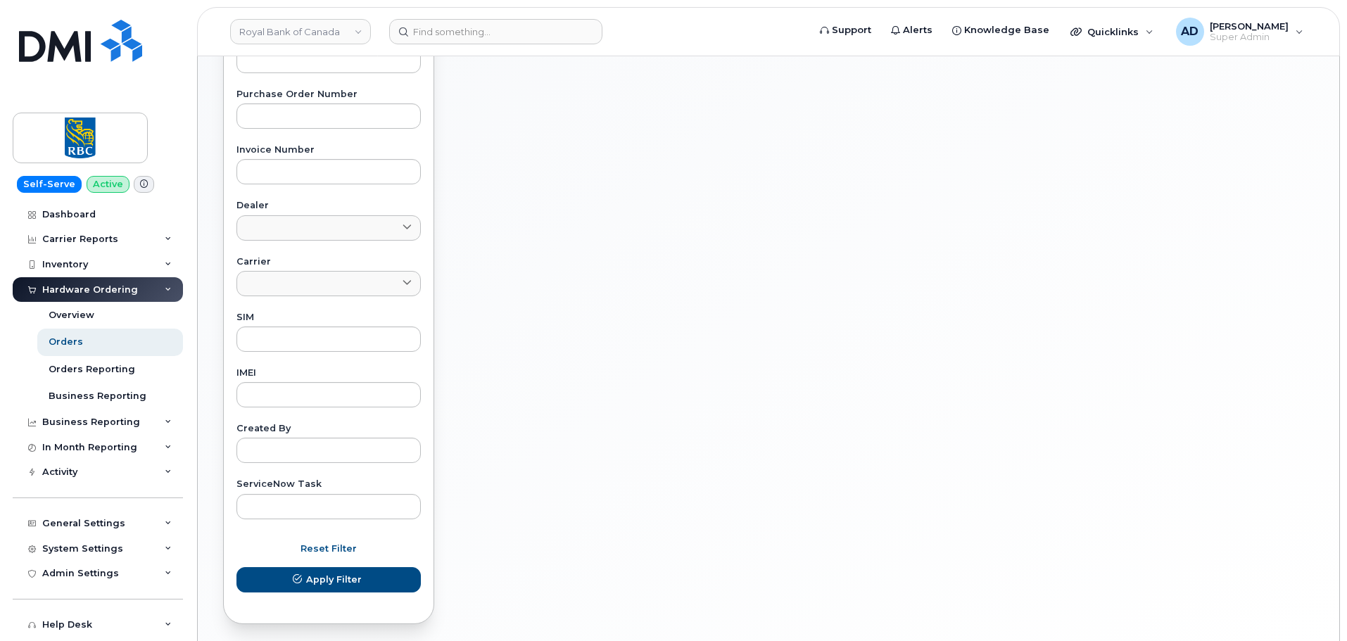
scroll to position [534, 0]
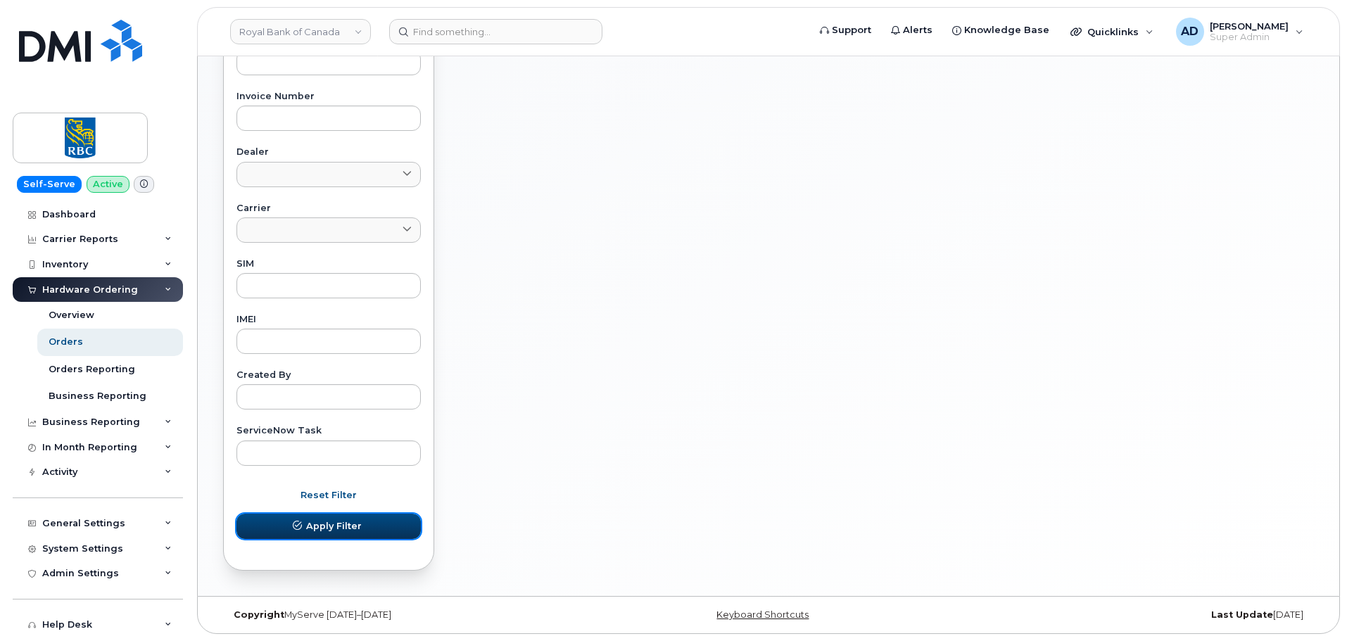
click at [317, 538] on button "Apply Filter" at bounding box center [328, 526] width 184 height 25
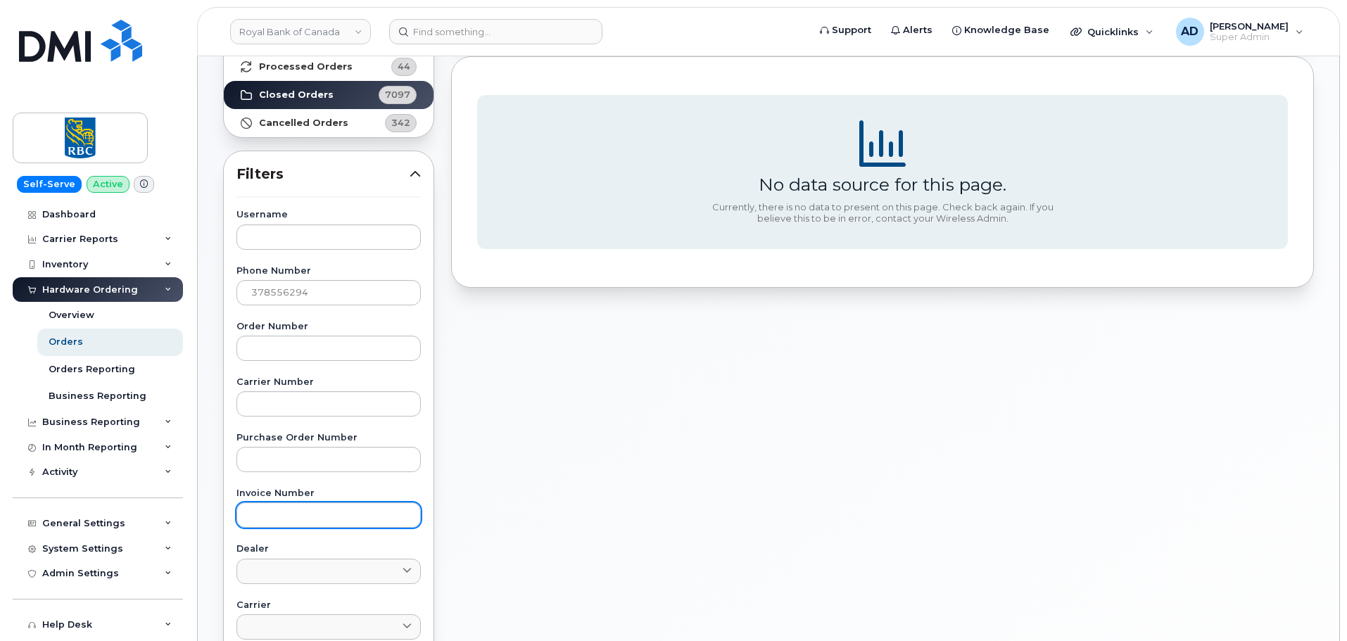
scroll to position [0, 0]
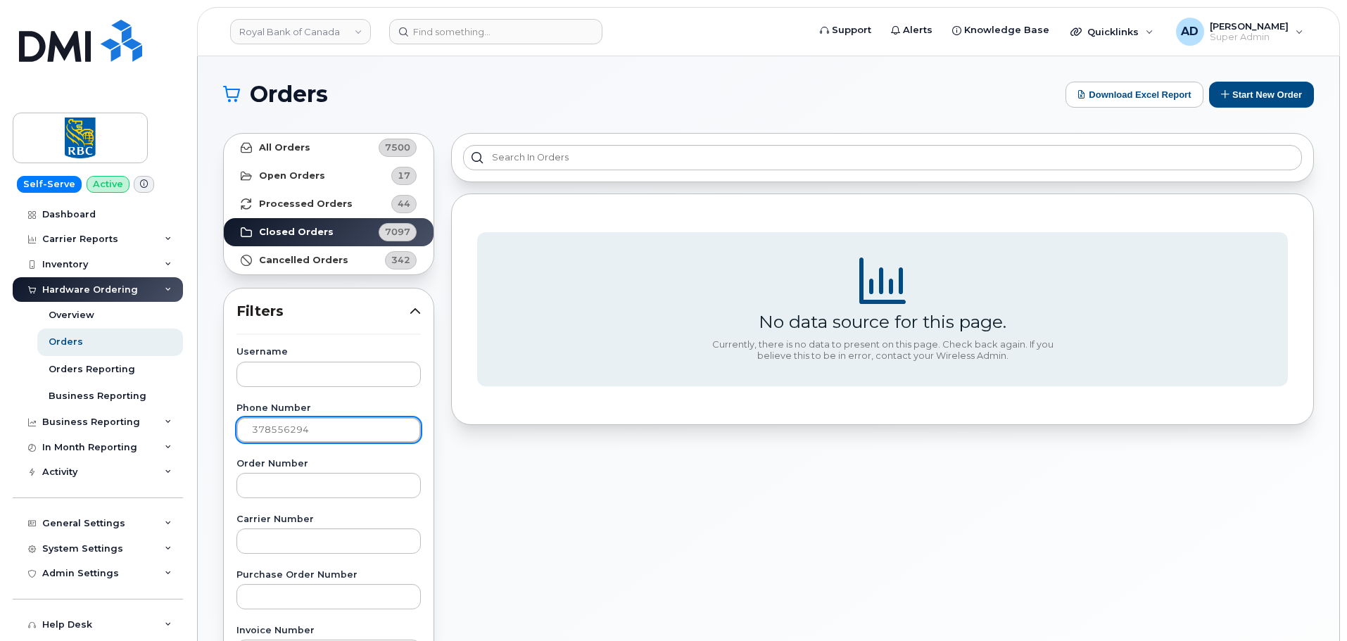
click at [329, 421] on input "378556294" at bounding box center [328, 429] width 184 height 25
drag, startPoint x: 324, startPoint y: 421, endPoint x: 95, endPoint y: 419, distance: 229.4
click at [198, 419] on div "Royal Bank of Canada Support Alerts Knowledge Base Quicklinks Suspend / Cancel …" at bounding box center [768, 593] width 1141 height 1074
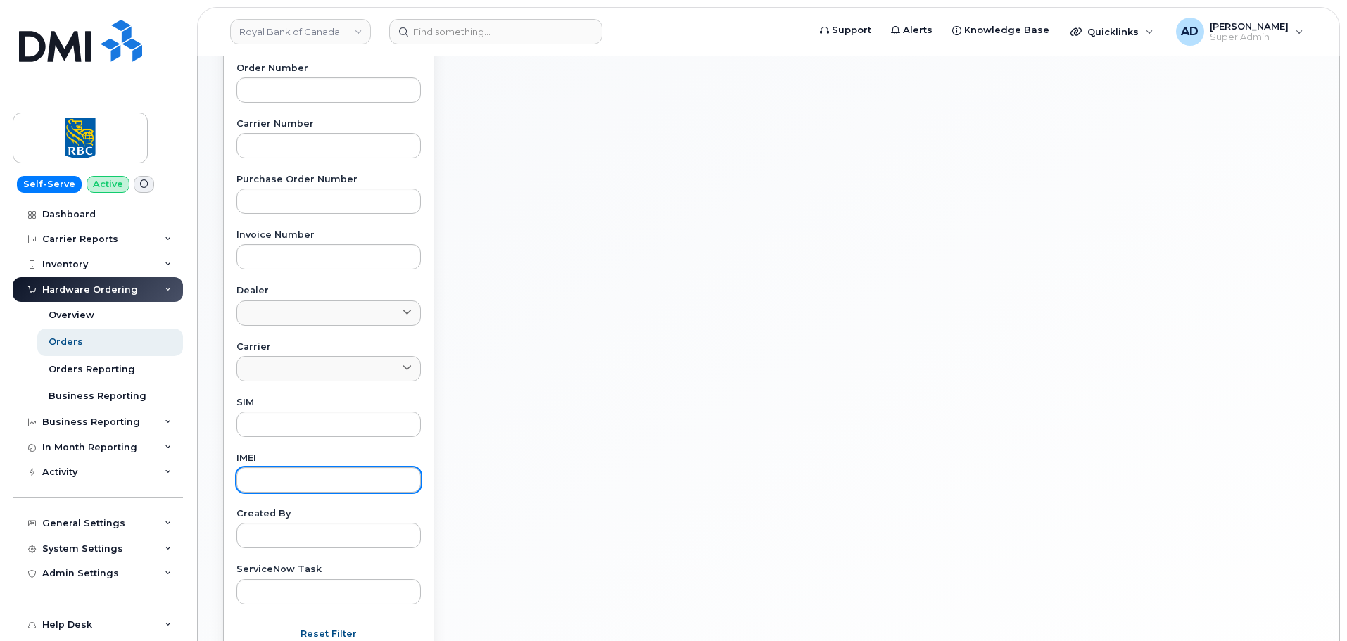
scroll to position [534, 0]
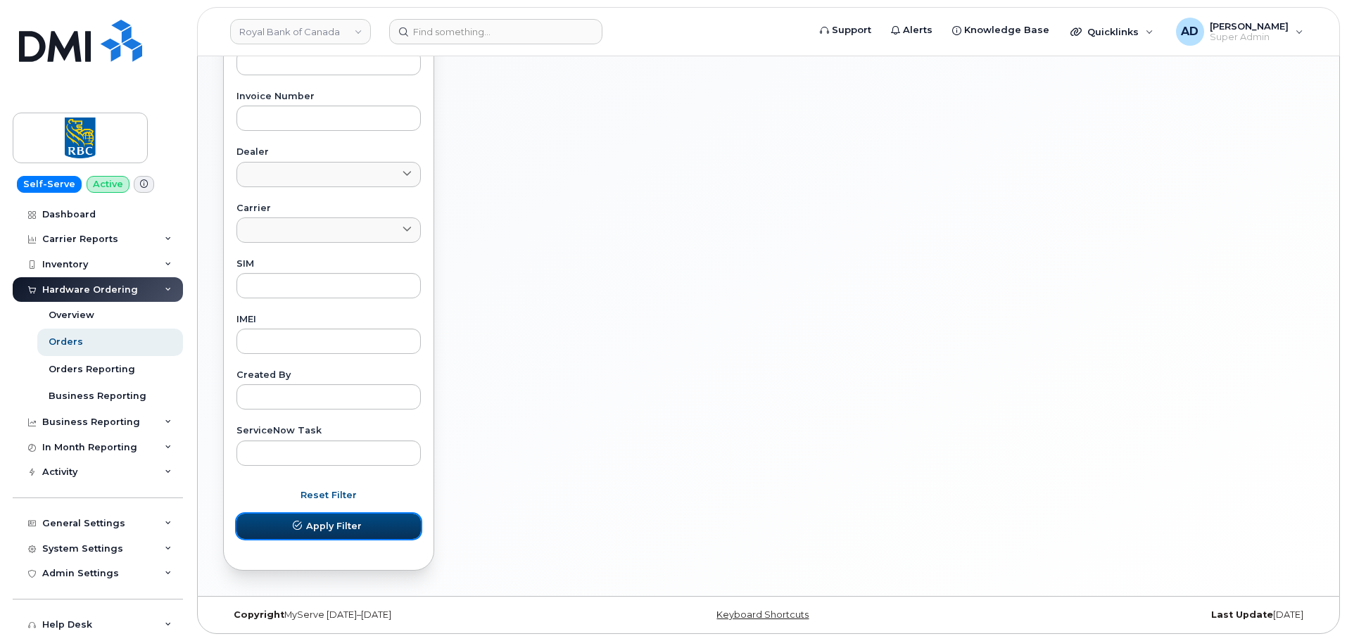
click at [343, 516] on button "Apply Filter" at bounding box center [328, 526] width 184 height 25
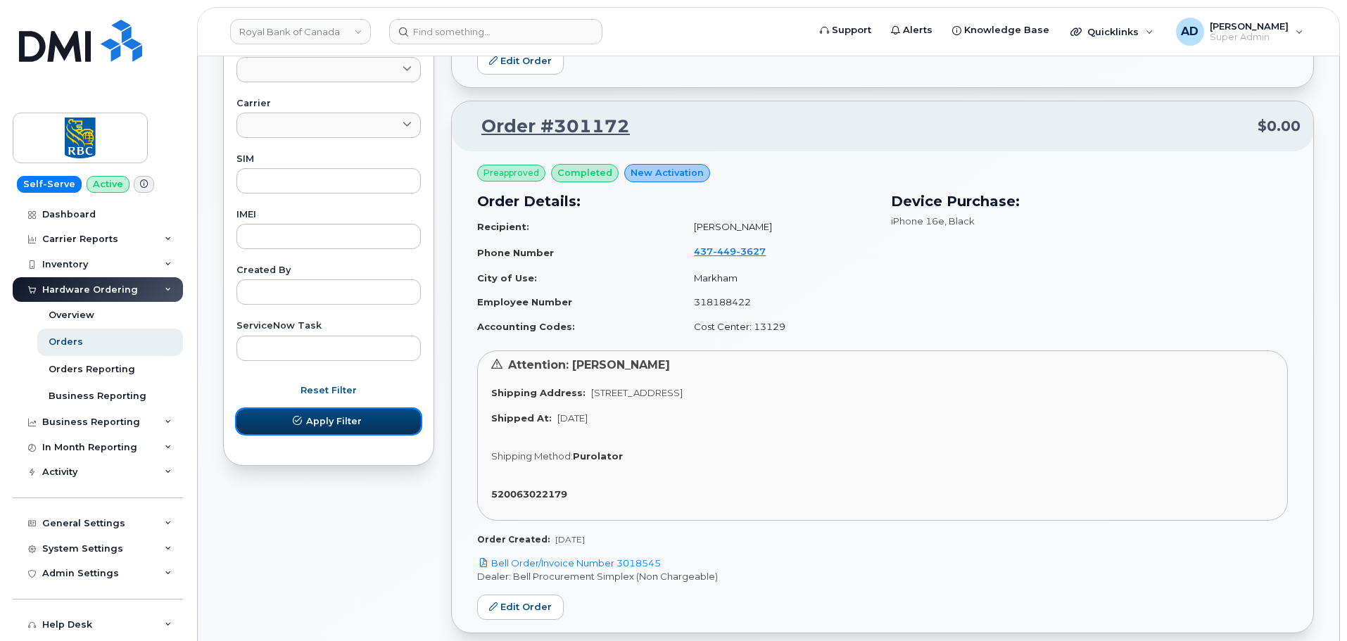
scroll to position [604, 0]
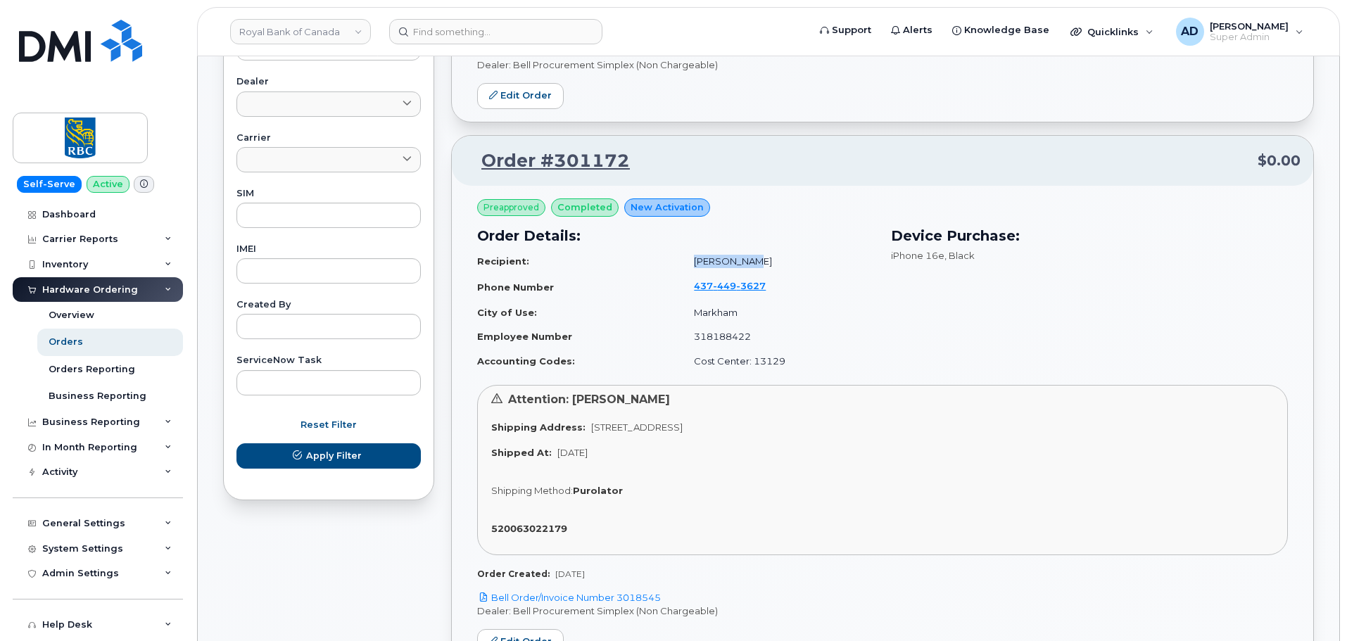
drag, startPoint x: 754, startPoint y: 252, endPoint x: 675, endPoint y: 259, distance: 79.1
click at [675, 259] on tr "Recipient: Xinyu Huang" at bounding box center [675, 261] width 397 height 25
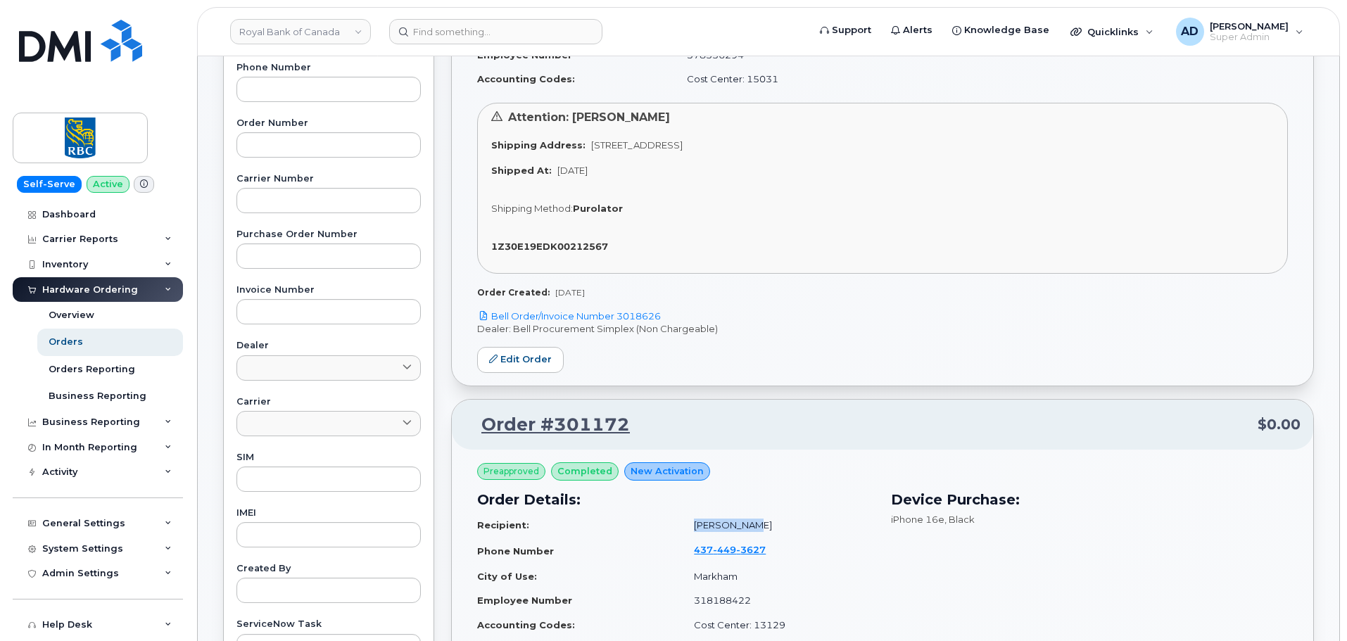
scroll to position [182, 0]
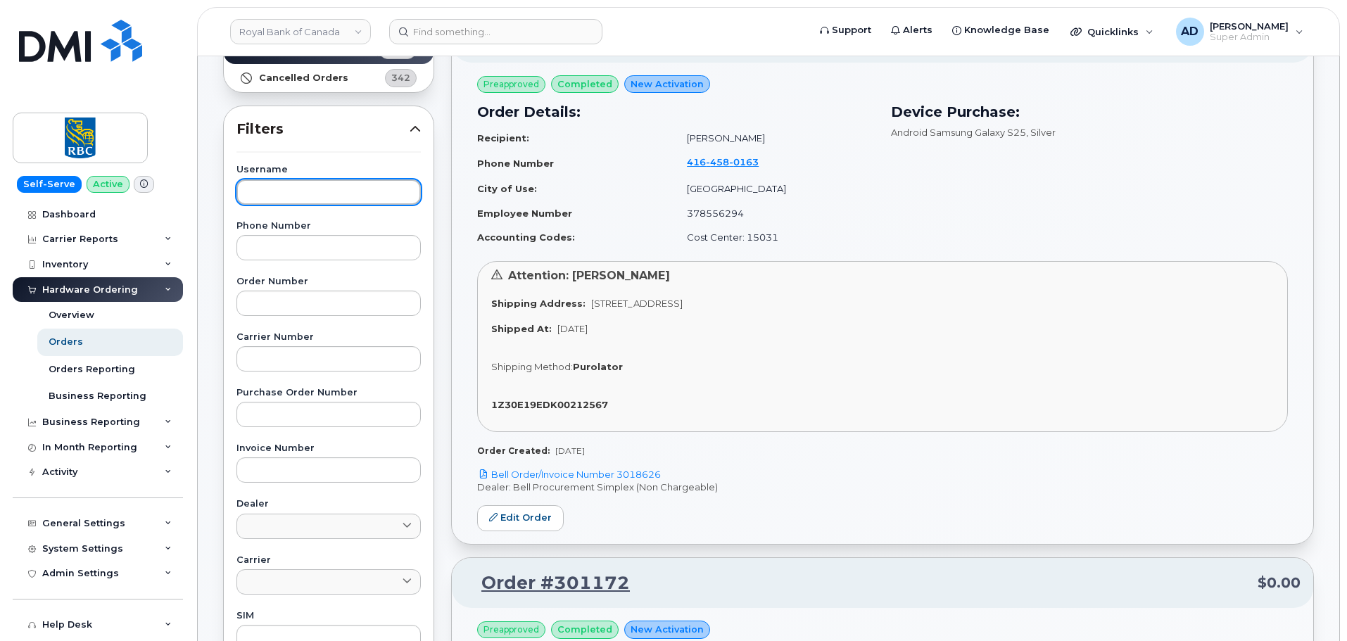
click at [352, 194] on input "text" at bounding box center [328, 191] width 184 height 25
paste input "378556294"
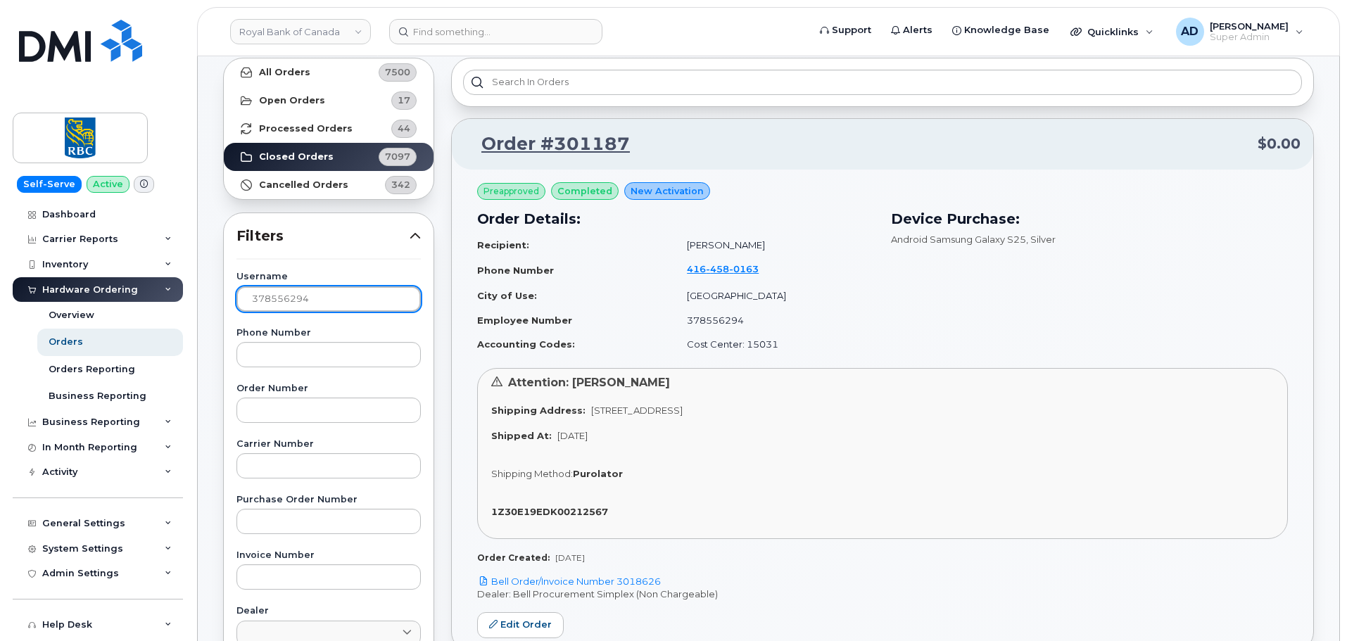
scroll to position [42, 0]
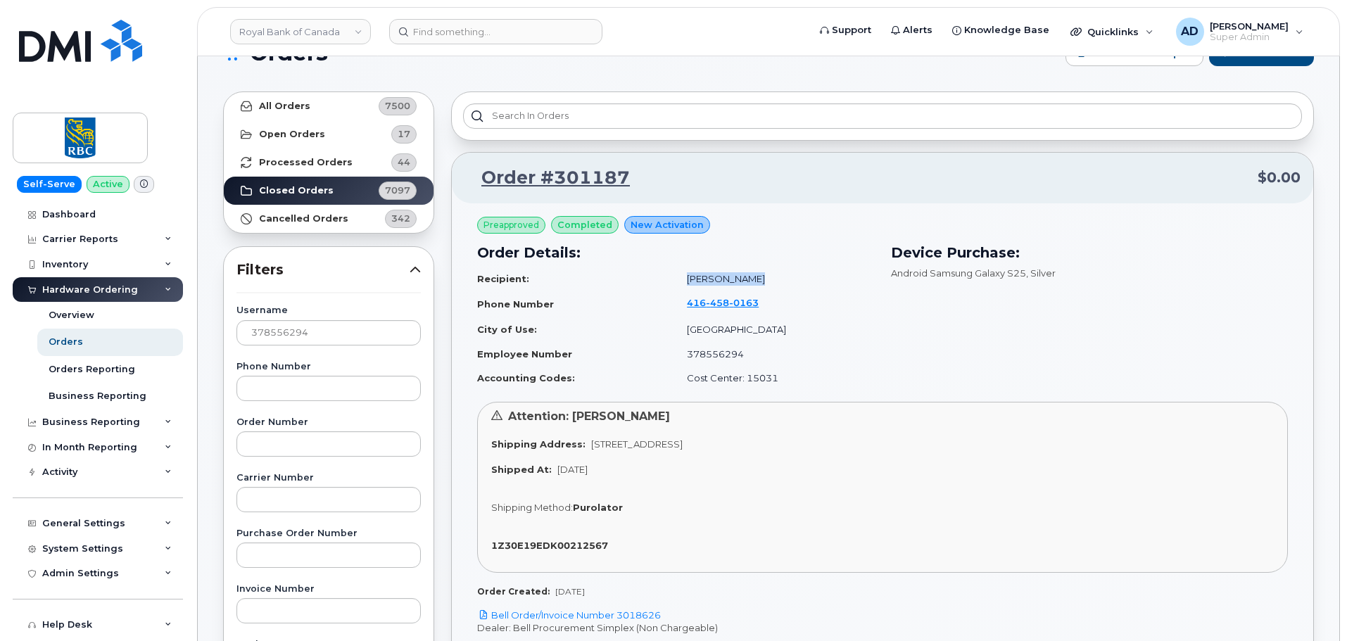
drag, startPoint x: 758, startPoint y: 280, endPoint x: 687, endPoint y: 283, distance: 71.8
click at [687, 283] on td "Kinjal Parmar" at bounding box center [774, 279] width 200 height 25
drag, startPoint x: 324, startPoint y: 338, endPoint x: 87, endPoint y: 316, distance: 238.8
drag, startPoint x: 789, startPoint y: 284, endPoint x: 690, endPoint y: 284, distance: 99.2
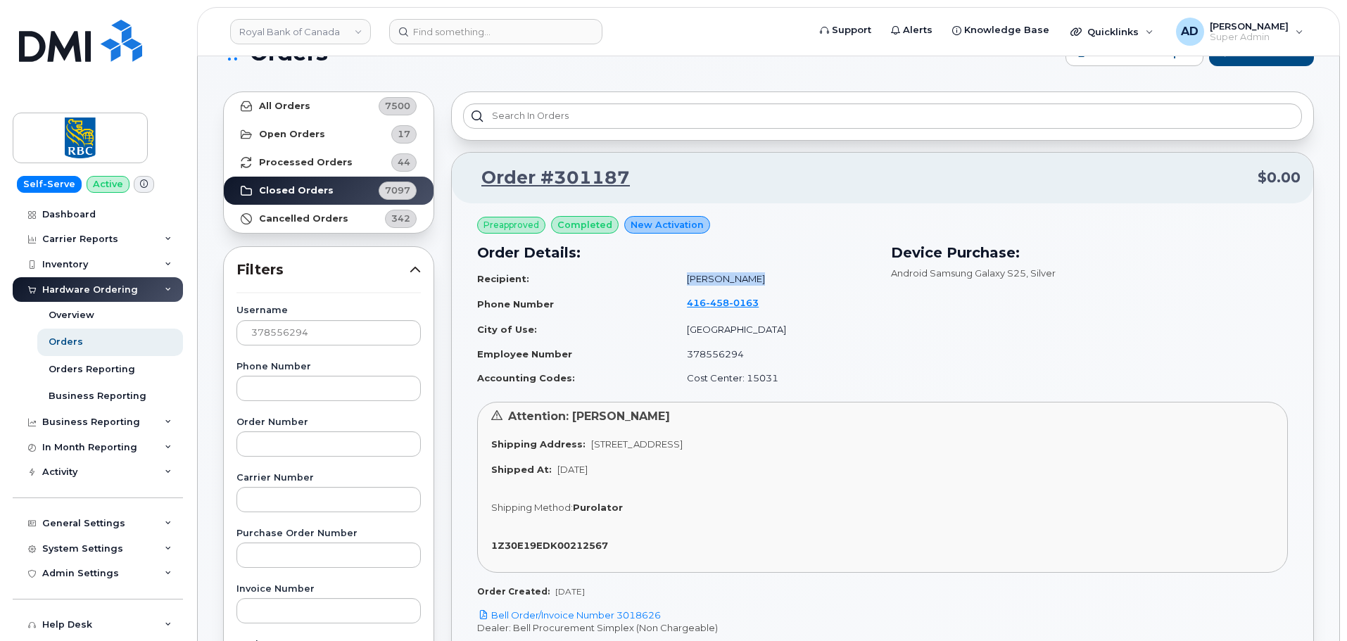
click at [690, 284] on td "Kinjal Parmar" at bounding box center [774, 279] width 200 height 25
copy td "Kinjal Parmar"
drag, startPoint x: 323, startPoint y: 338, endPoint x: 95, endPoint y: 318, distance: 228.9
paste input "Kinjal Parmar"
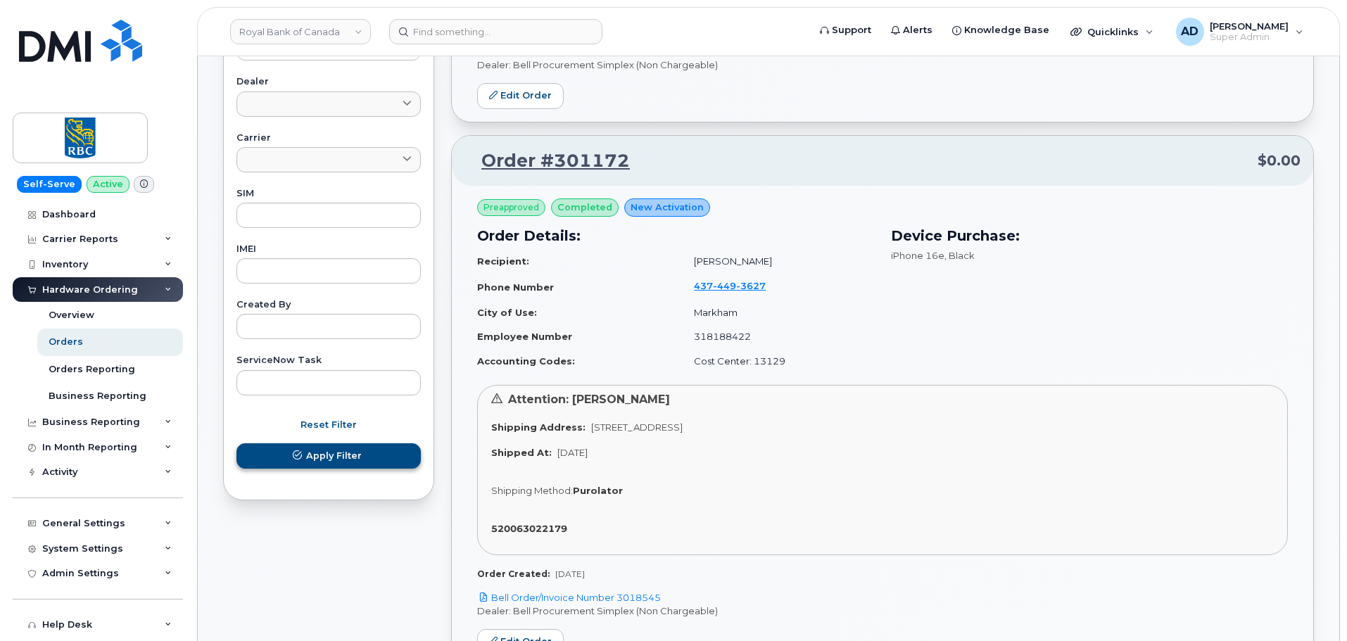
type input "Kinjal Parmar"
click at [337, 465] on button "Apply Filter" at bounding box center [328, 455] width 184 height 25
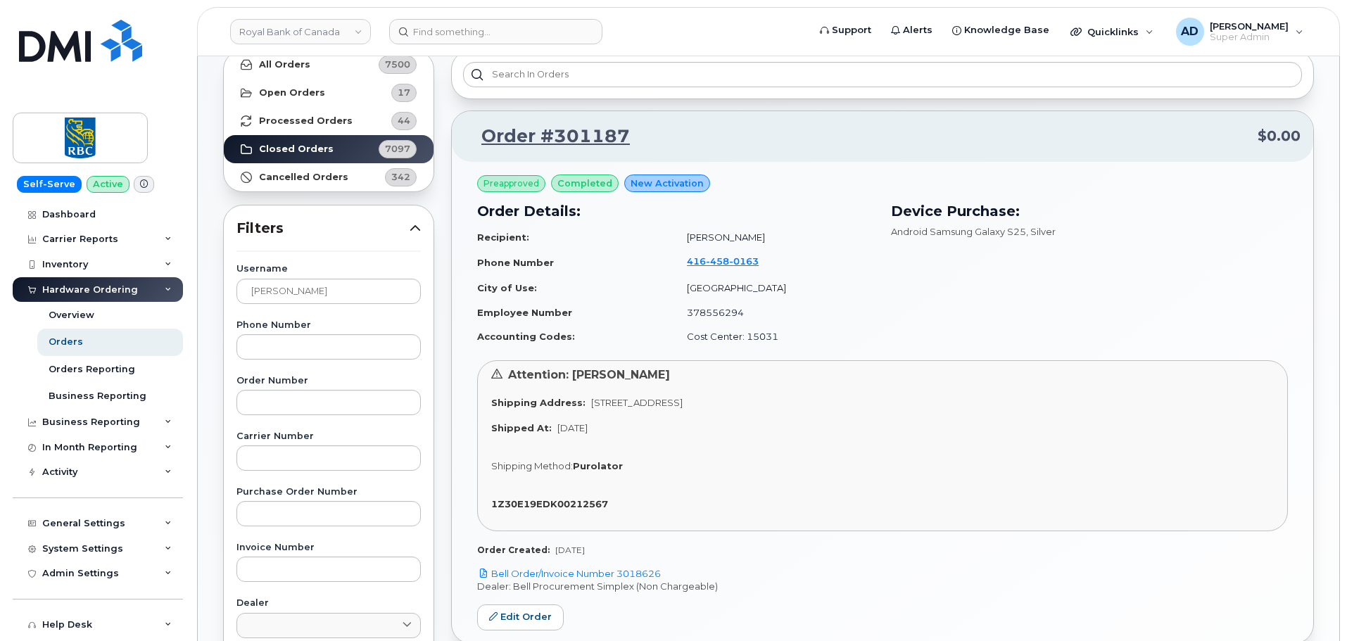
scroll to position [70, 0]
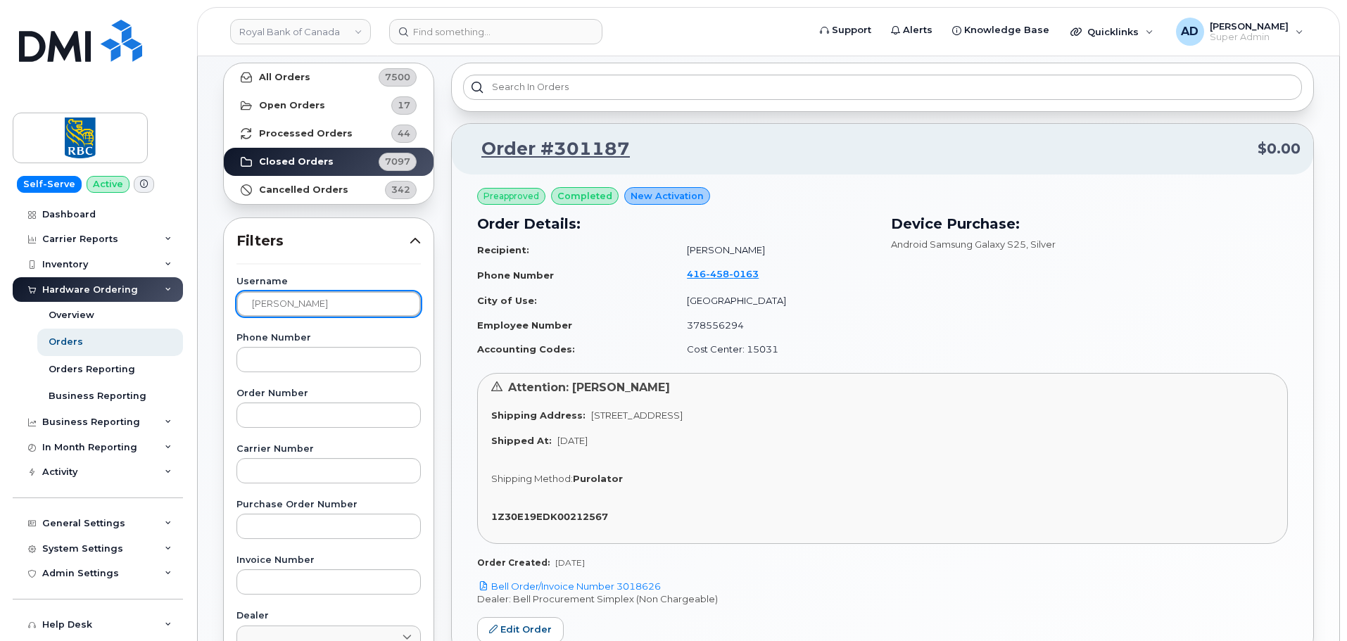
drag, startPoint x: 333, startPoint y: 307, endPoint x: 176, endPoint y: 297, distance: 157.2
click at [198, 297] on div "Royal Bank of Canada Support Alerts Knowledge Base Quicklinks Suspend / Cancel …" at bounding box center [768, 523] width 1141 height 1074
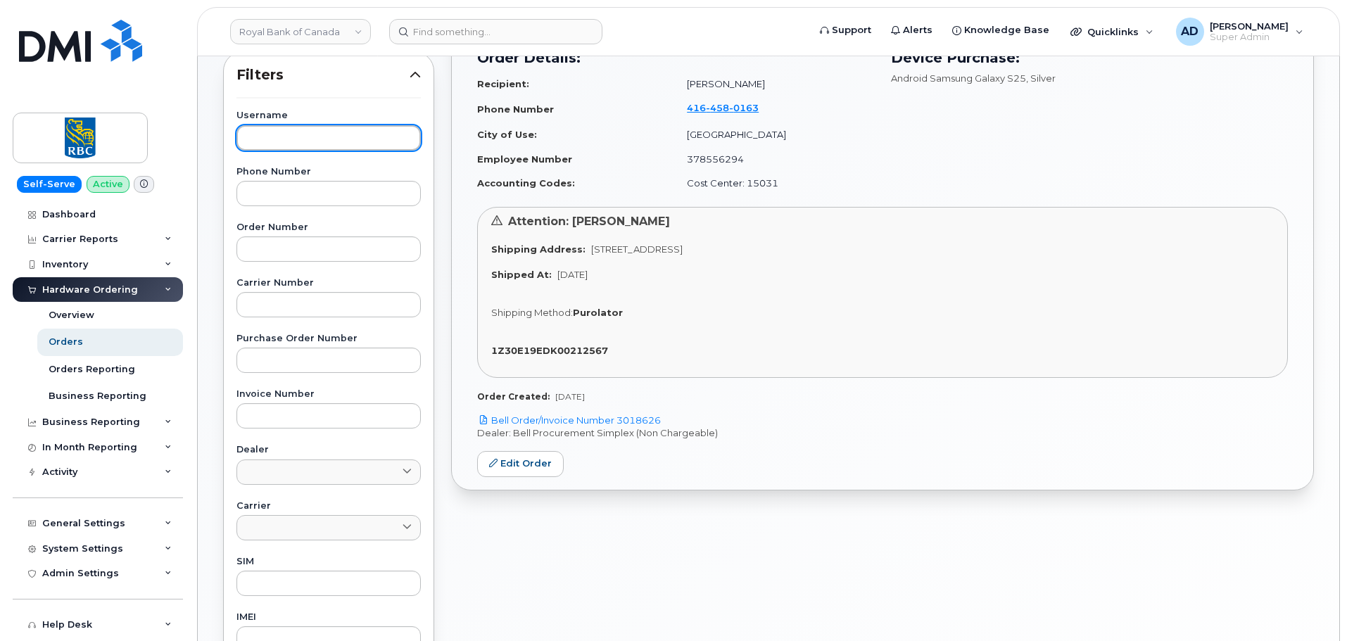
scroll to position [141, 0]
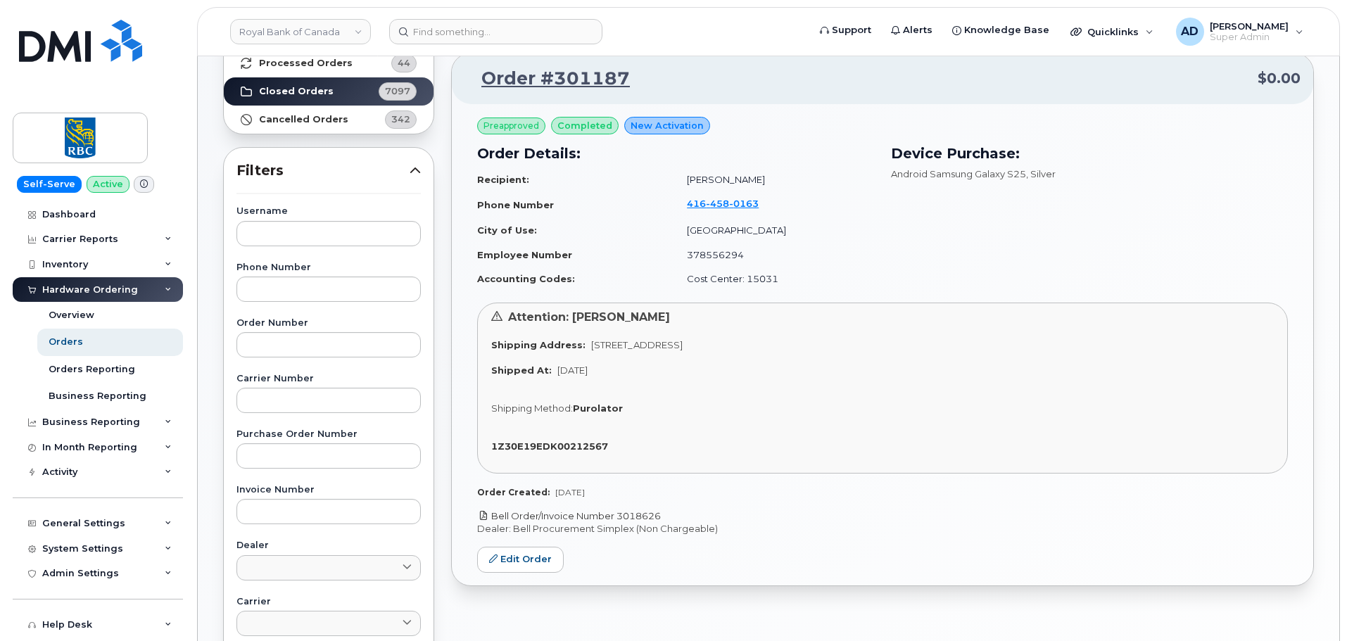
drag, startPoint x: 692, startPoint y: 512, endPoint x: 618, endPoint y: 512, distance: 73.2
click at [618, 512] on p "Bell Order/Invoice Number 3018626" at bounding box center [882, 515] width 811 height 13
copy link "3018626"
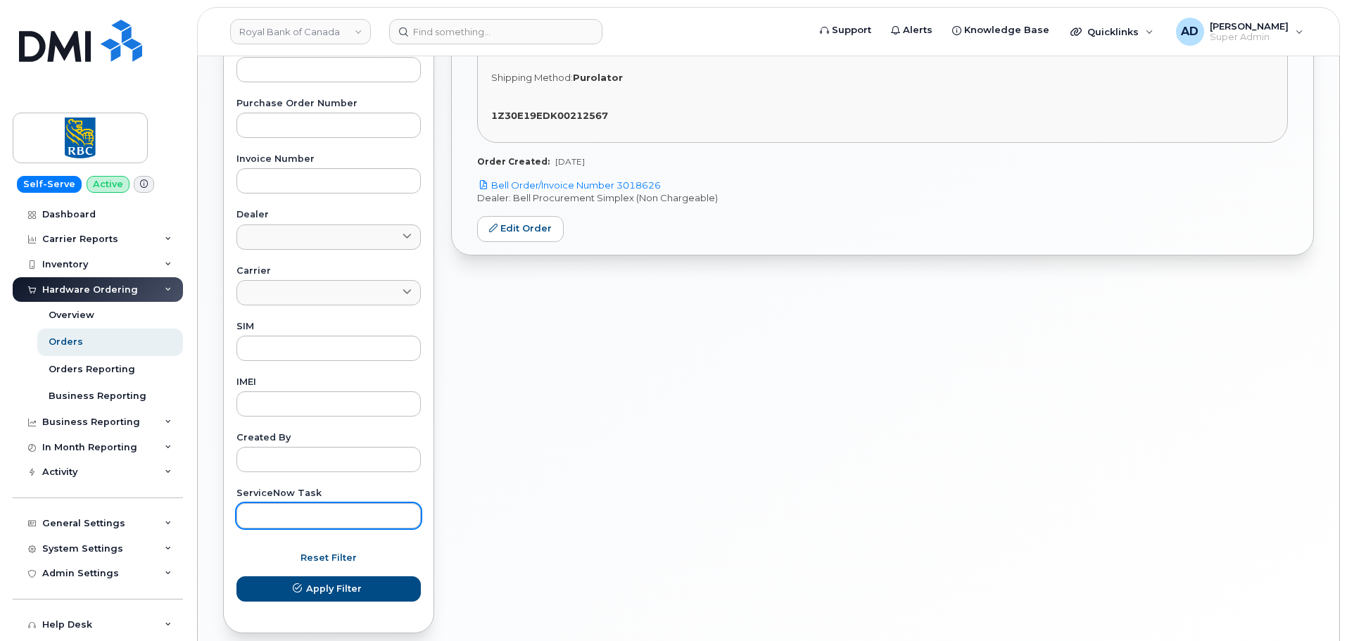
scroll to position [534, 0]
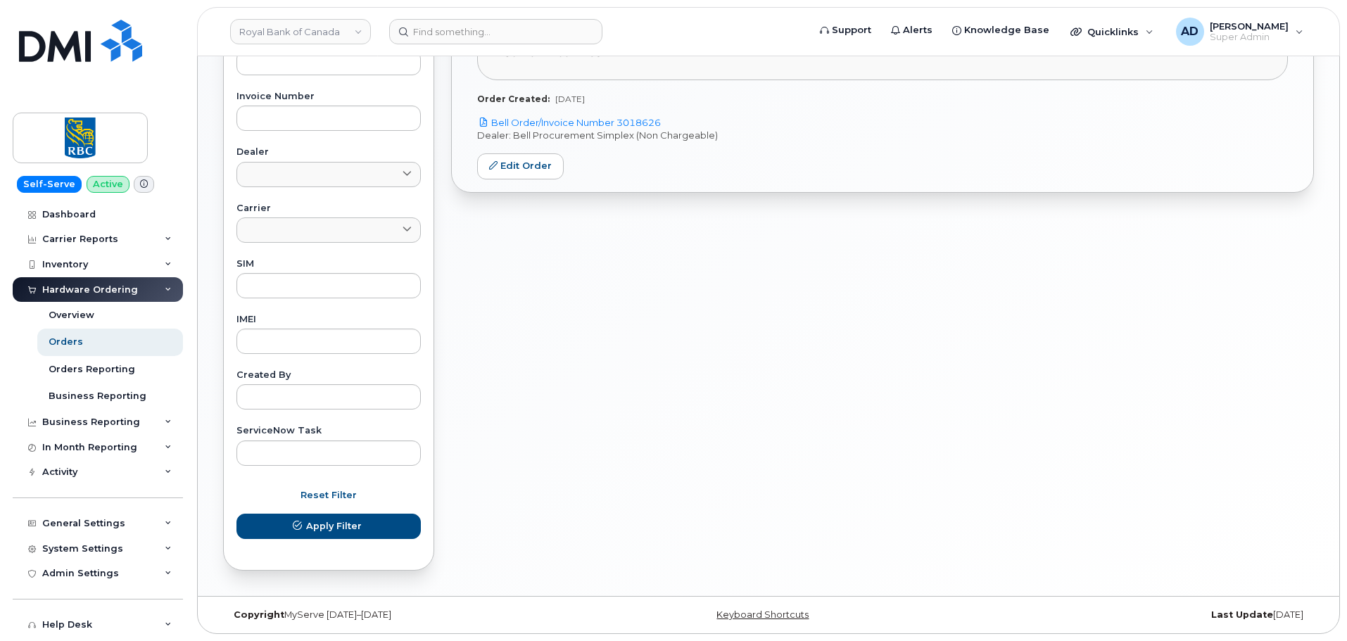
click at [336, 540] on form "Username Phone Number Order Number Carrier Number Purchase Order Number Invoice…" at bounding box center [328, 185] width 184 height 743
click at [342, 529] on span "Apply Filter" at bounding box center [334, 525] width 56 height 13
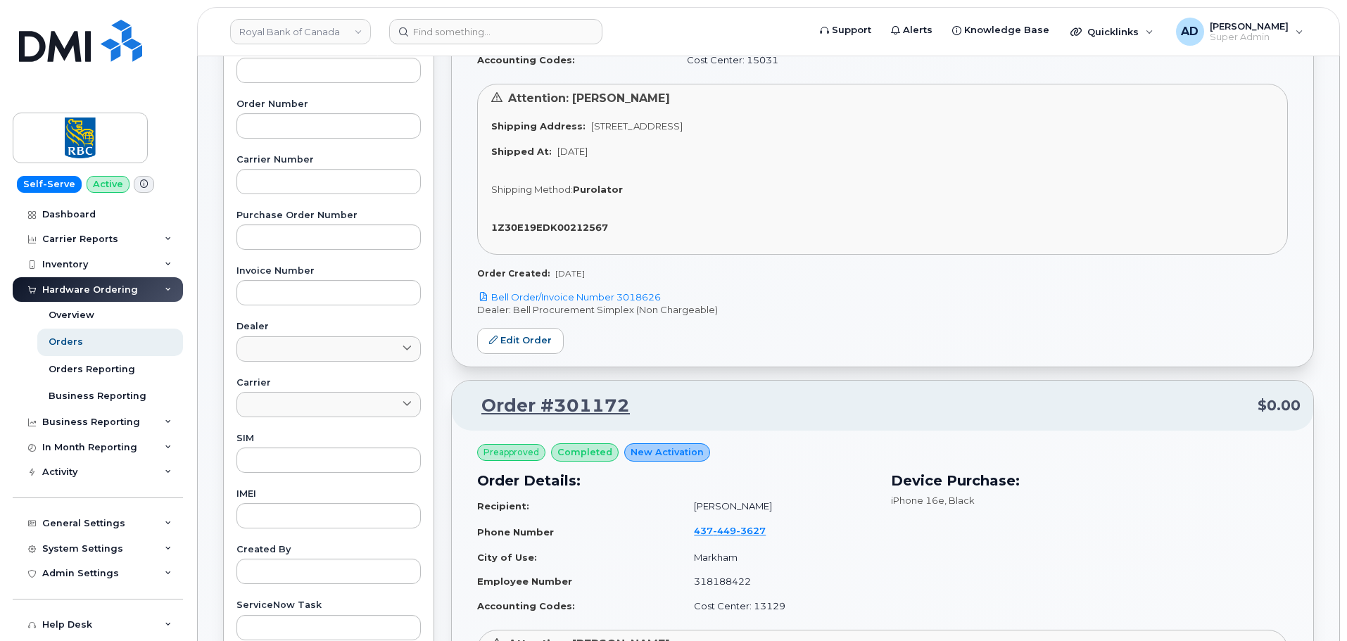
scroll to position [182, 0]
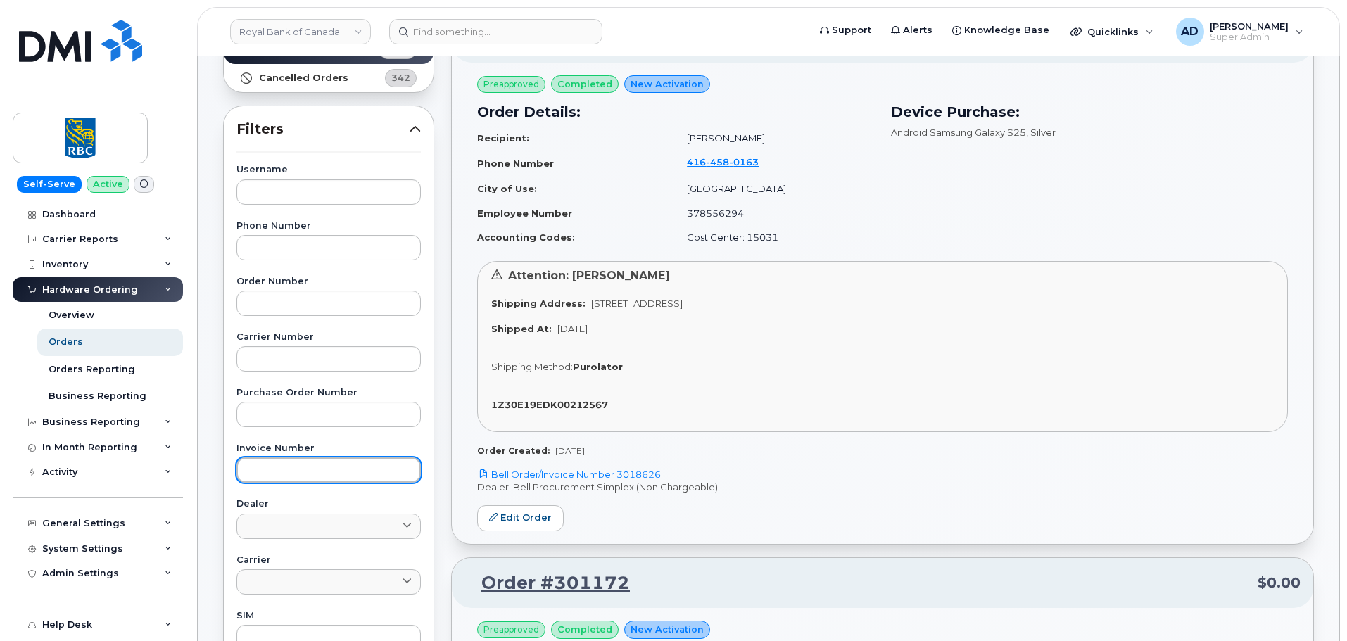
click at [304, 473] on input "text" at bounding box center [328, 469] width 184 height 25
paste input "3018626"
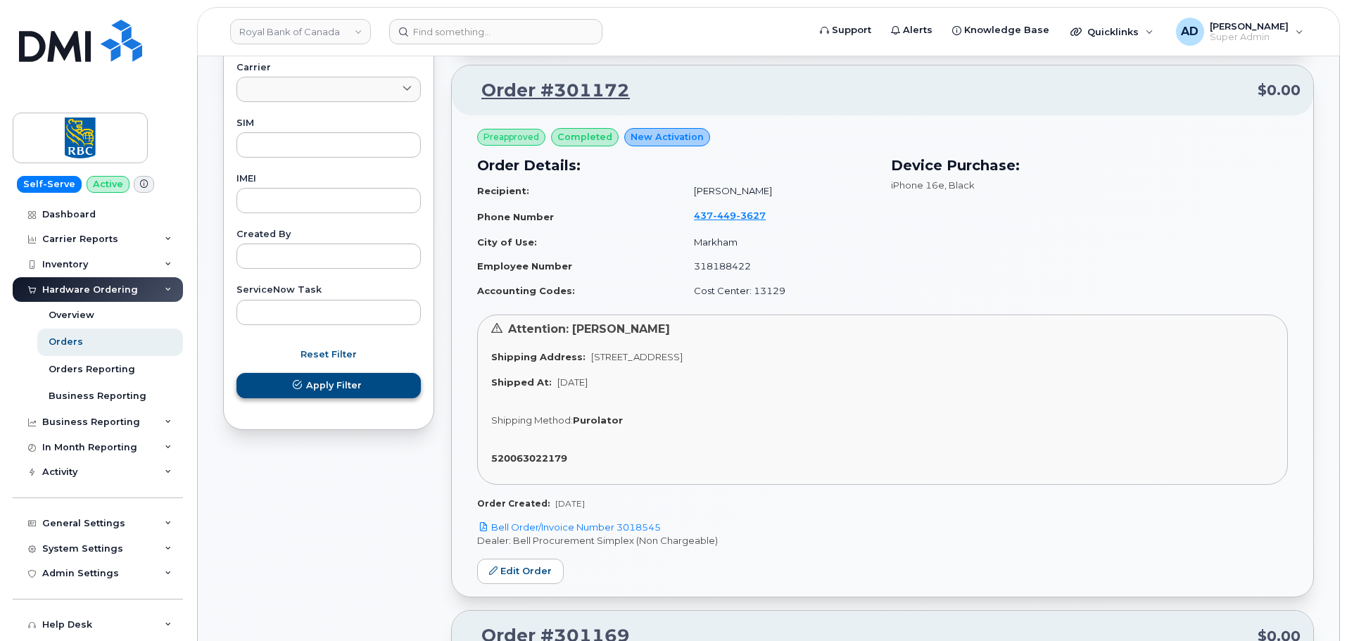
type input "3018626"
click at [331, 392] on span "Apply Filter" at bounding box center [334, 385] width 56 height 13
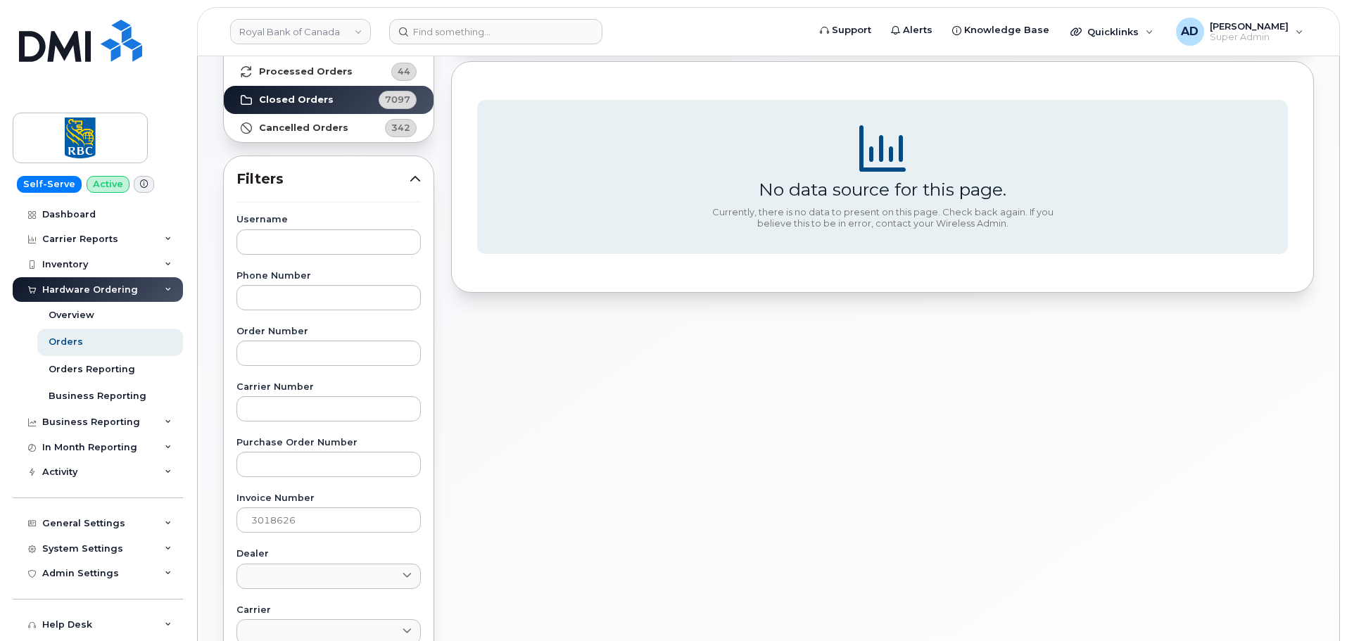
scroll to position [281, 0]
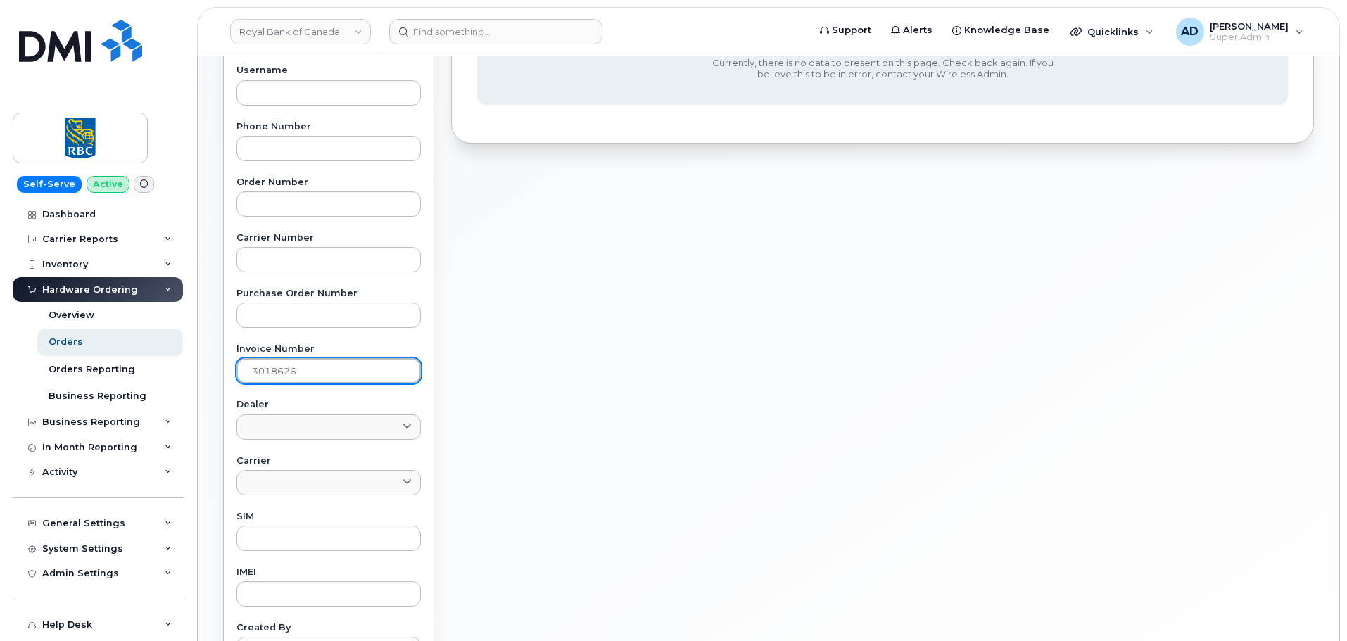
drag, startPoint x: 309, startPoint y: 379, endPoint x: 225, endPoint y: 376, distance: 83.8
click at [225, 376] on div "Username Phone Number Order Number Carrier Number Purchase Order Number Invoice…" at bounding box center [329, 392] width 218 height 652
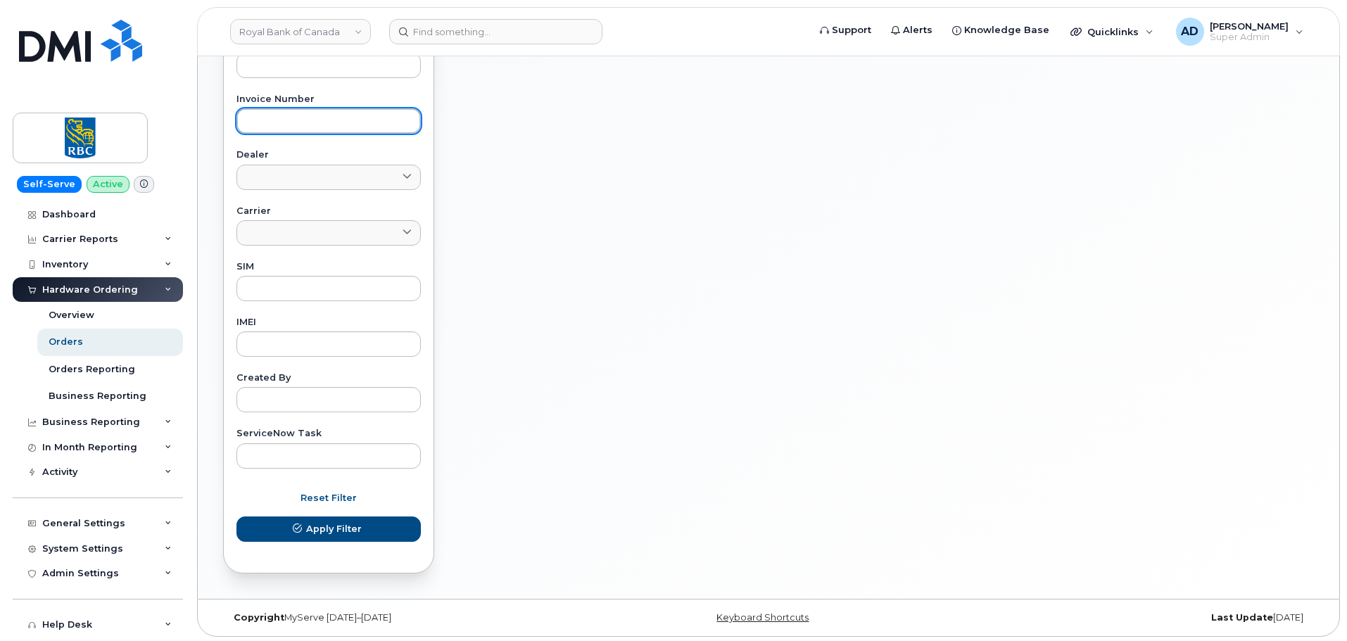
scroll to position [534, 0]
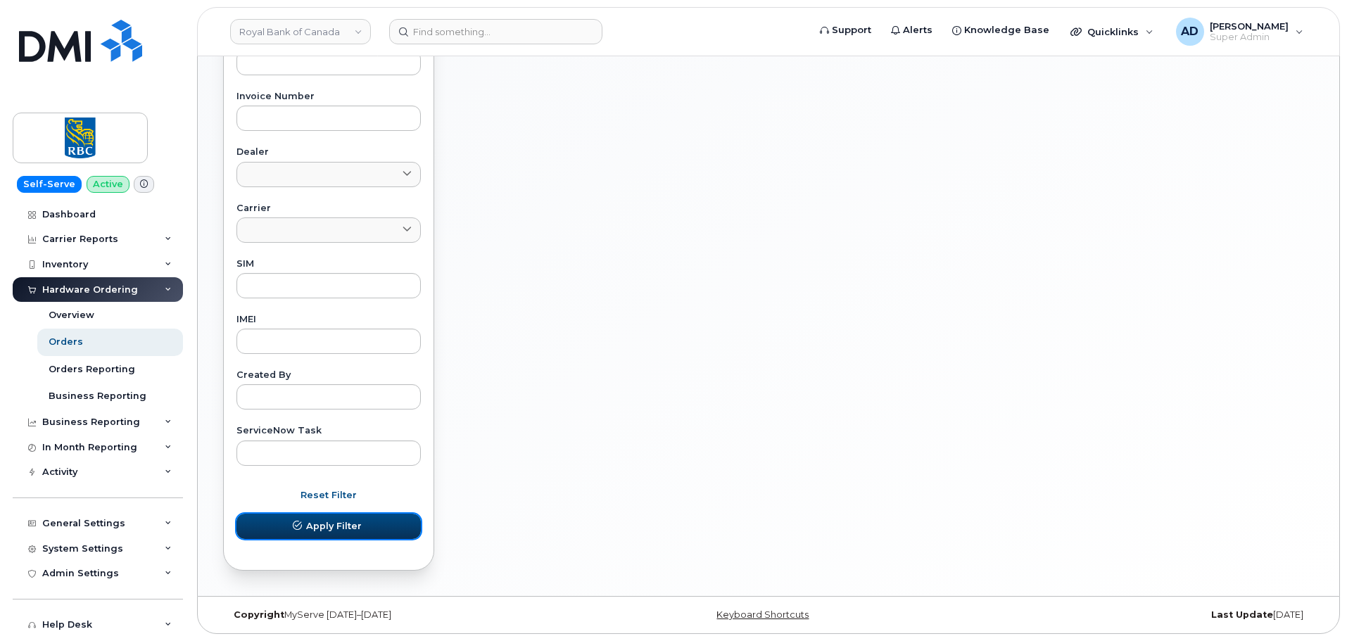
click at [381, 520] on button "Apply Filter" at bounding box center [328, 526] width 184 height 25
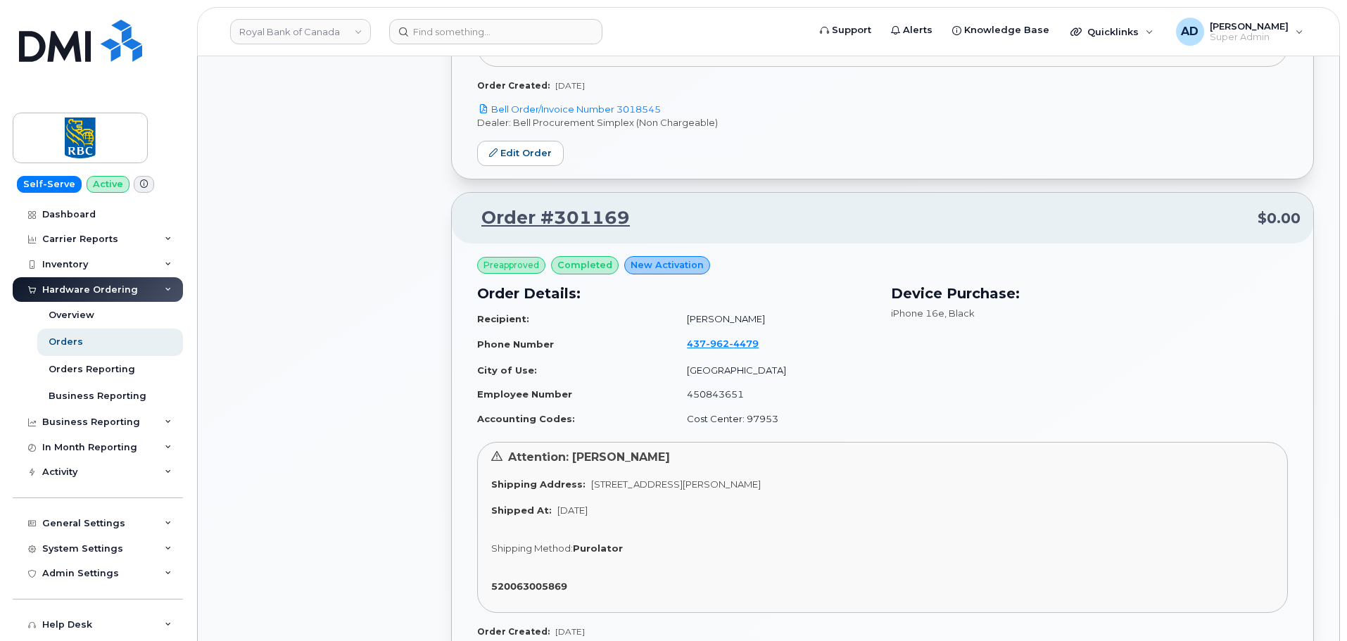
scroll to position [1097, 0]
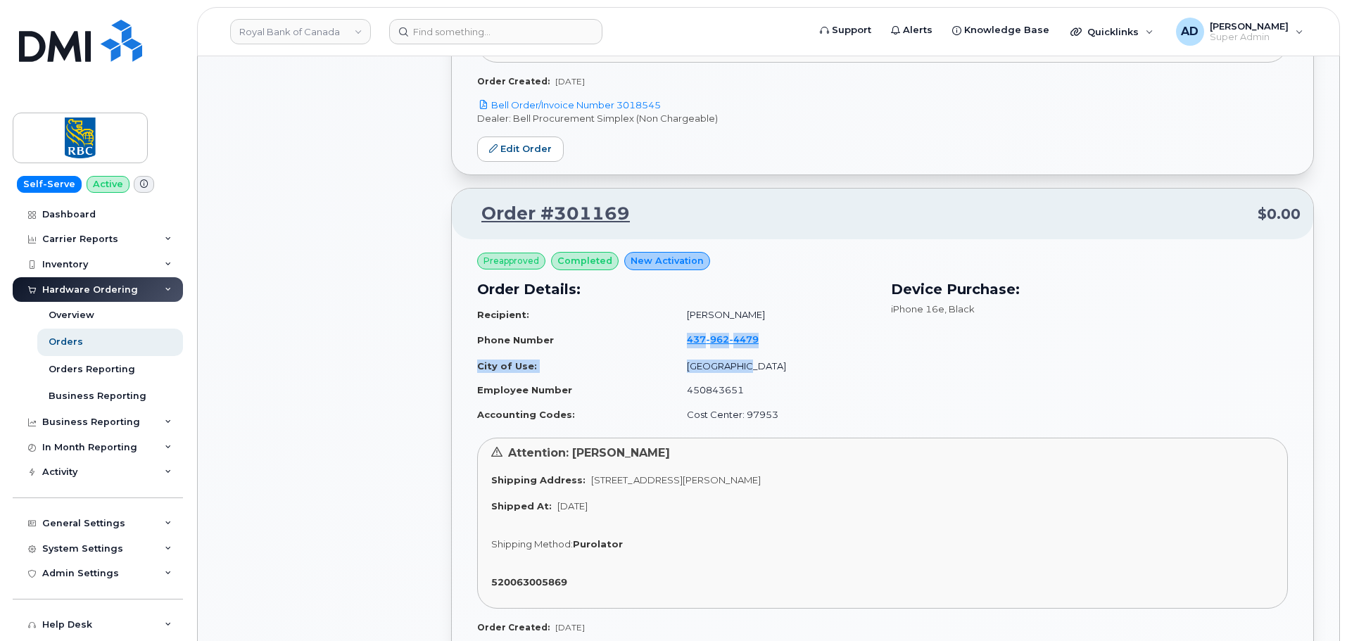
drag, startPoint x: 781, startPoint y: 355, endPoint x: 684, endPoint y: 351, distance: 97.2
click at [684, 351] on table "Recipient: Arlene Dean Phone Number 437 962 4479 City of Use: MISSISSAUGA Emplo…" at bounding box center [675, 365] width 397 height 124
click at [841, 385] on td "450843651" at bounding box center [774, 390] width 200 height 25
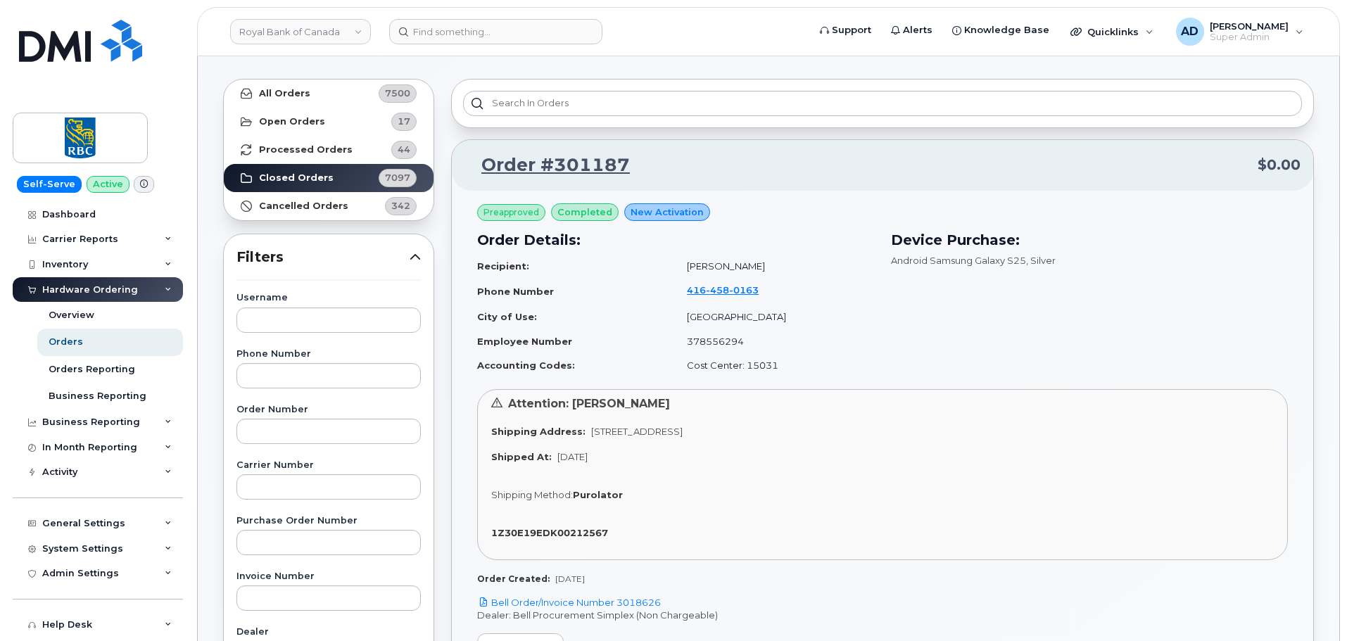
scroll to position [42, 0]
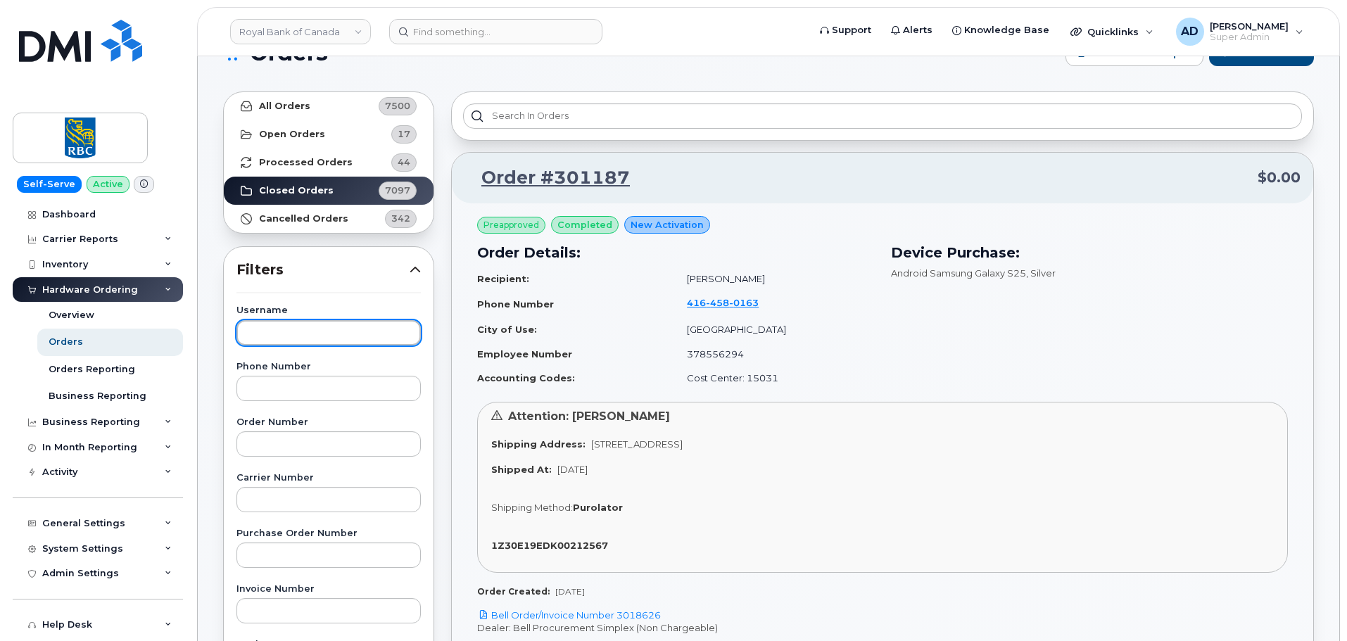
click at [329, 337] on input "text" at bounding box center [328, 332] width 184 height 25
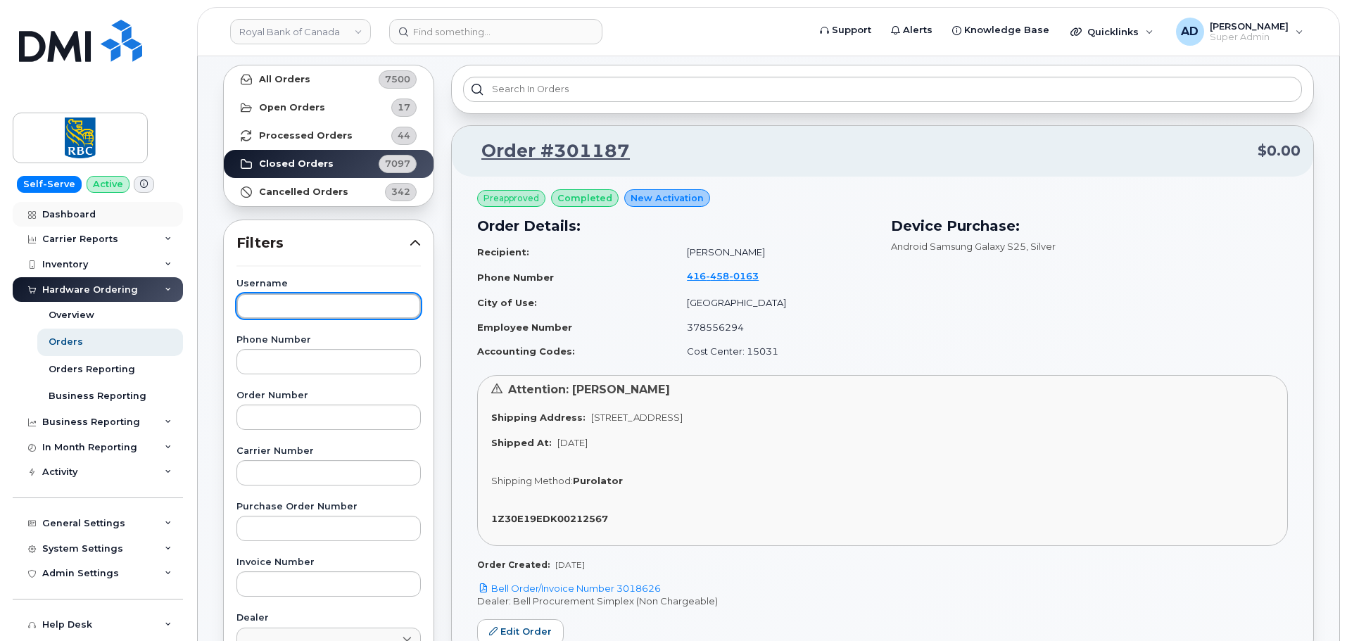
scroll to position [0, 0]
